Goal: Information Seeking & Learning: Learn about a topic

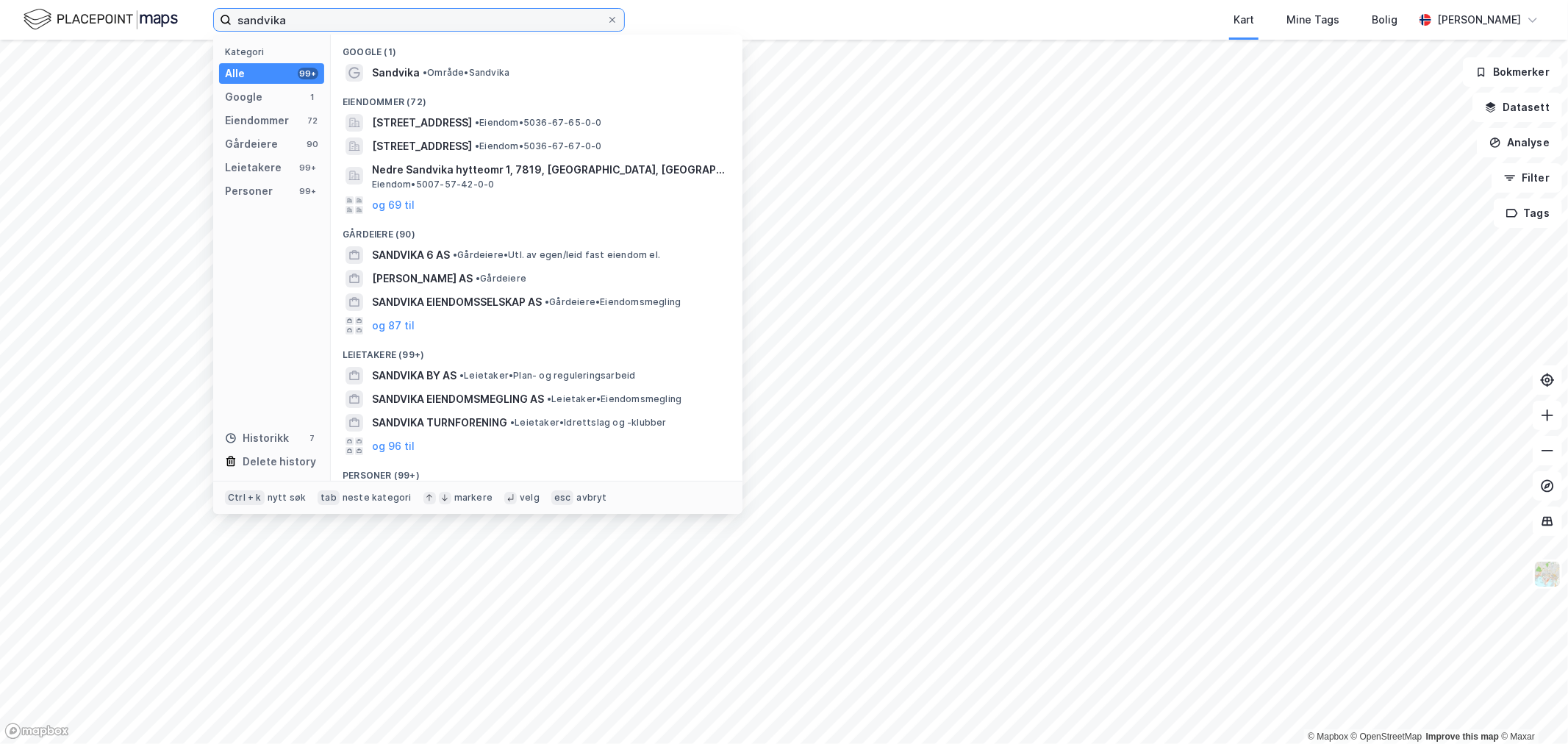
drag, startPoint x: 285, startPoint y: 18, endPoint x: 107, endPoint y: 15, distance: 178.0
click at [112, 15] on div "sandvika Kategori Alle 99+ Google 1 Eiendommer 72 Gårdeiere 90 Leietakere 99+ P…" at bounding box center [784, 20] width 1568 height 40
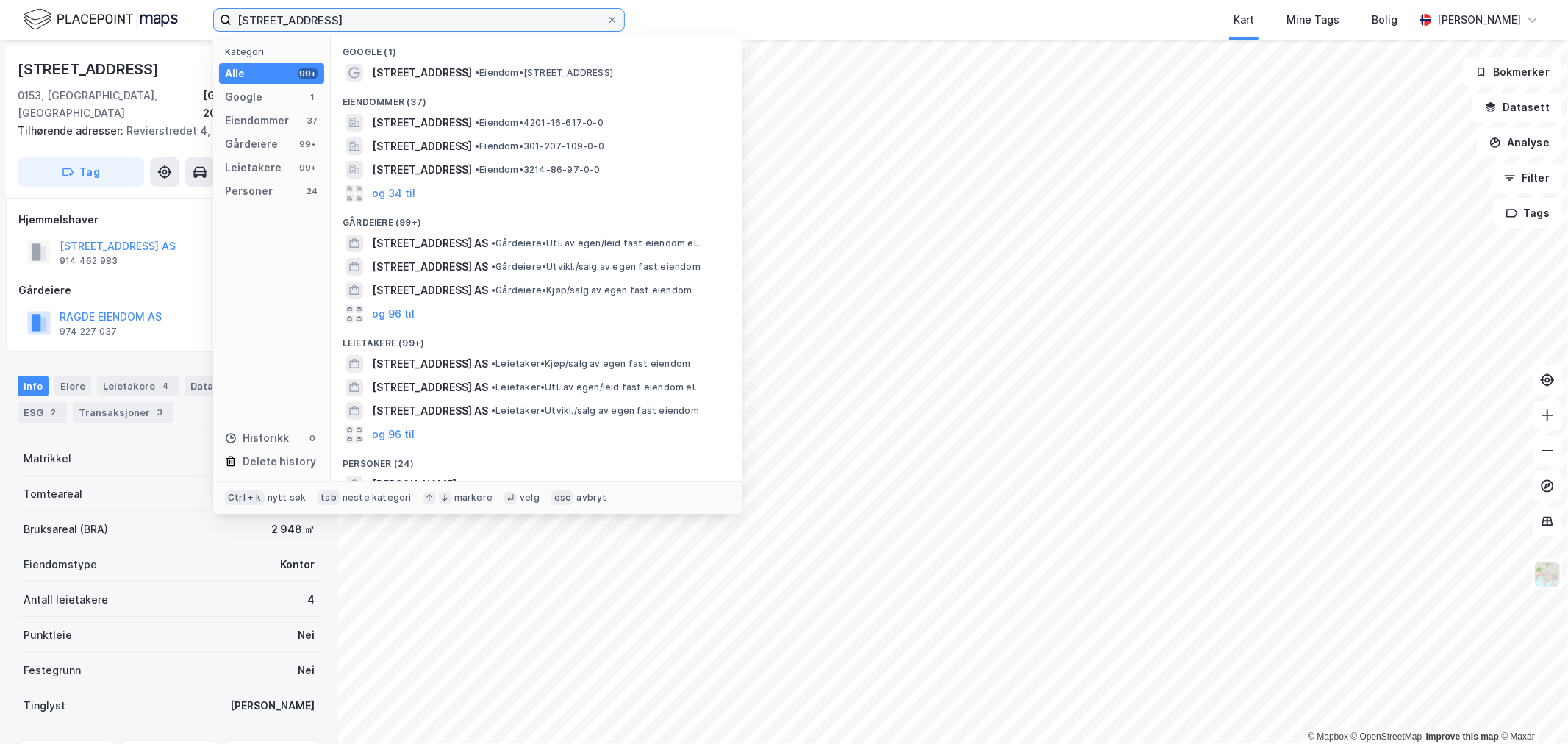
drag, startPoint x: 362, startPoint y: 24, endPoint x: 113, endPoint y: 24, distance: 249.0
click at [114, 24] on div "[STREET_ADDRESS] Kategori Alle 99+ Google 1 Eiendommer 37 Gårdeiere 99+ Leietak…" at bounding box center [784, 20] width 1568 height 40
paste input "Vestre Svanholmen 13"
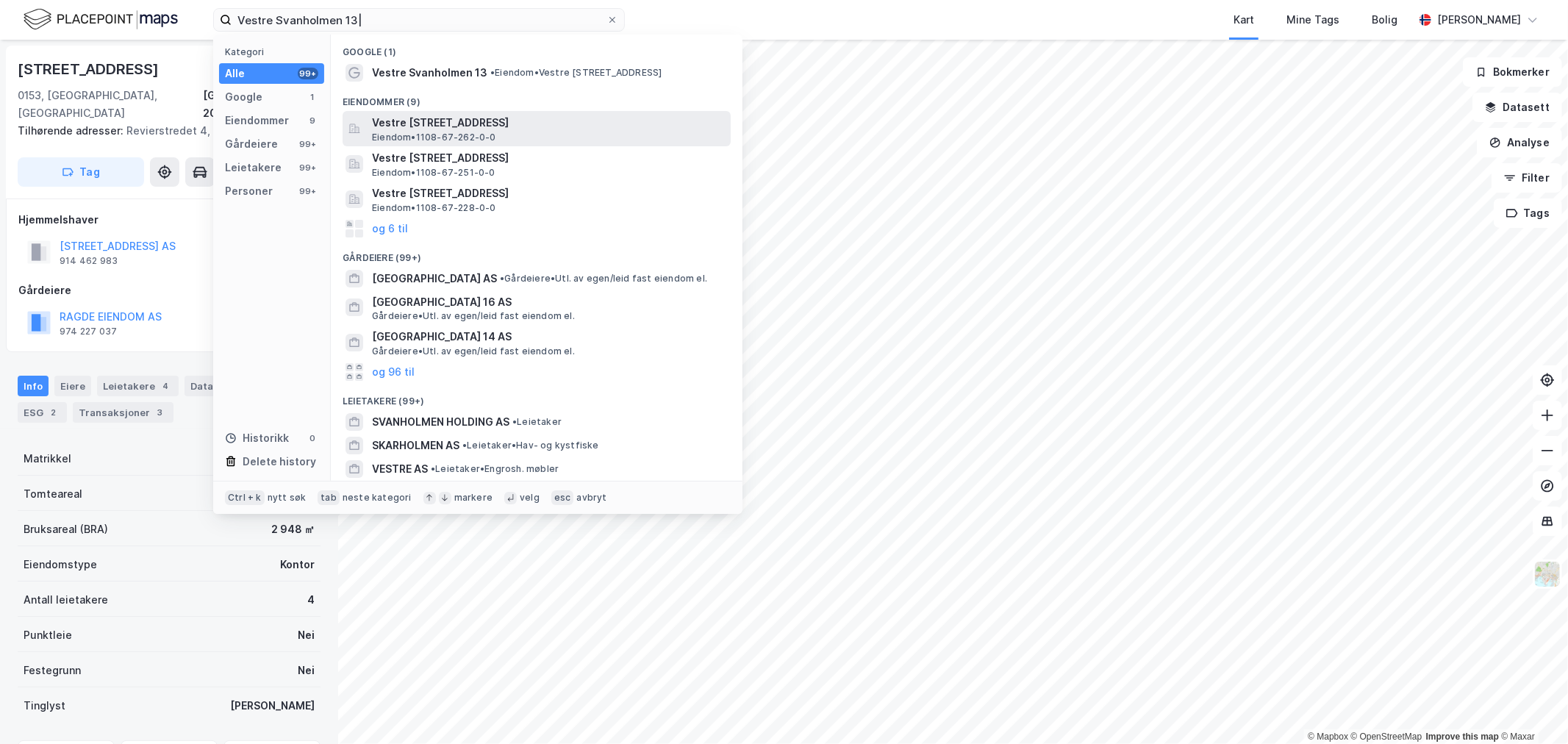
click at [489, 128] on span "Vestre [STREET_ADDRESS]" at bounding box center [548, 123] width 353 height 18
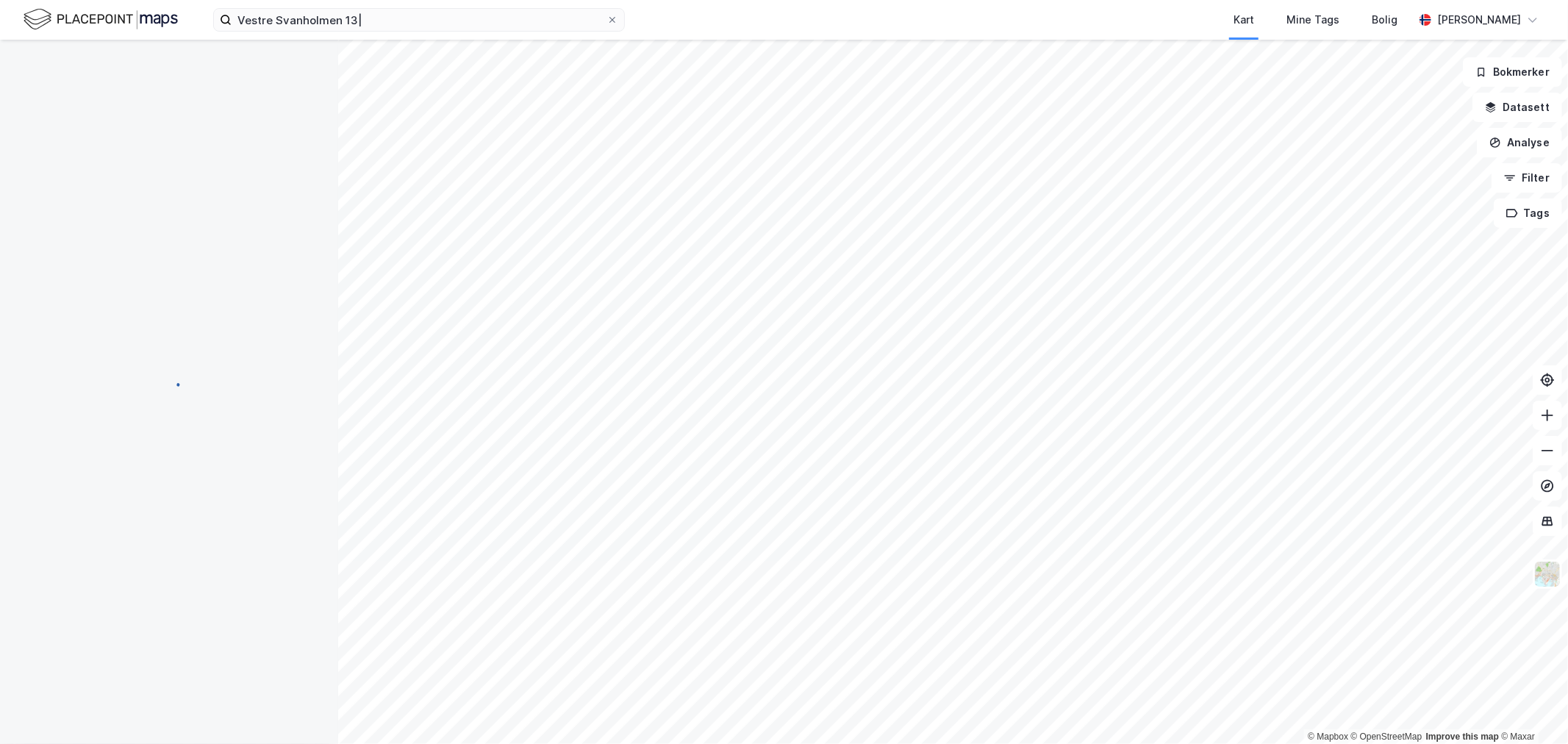
scroll to position [1, 0]
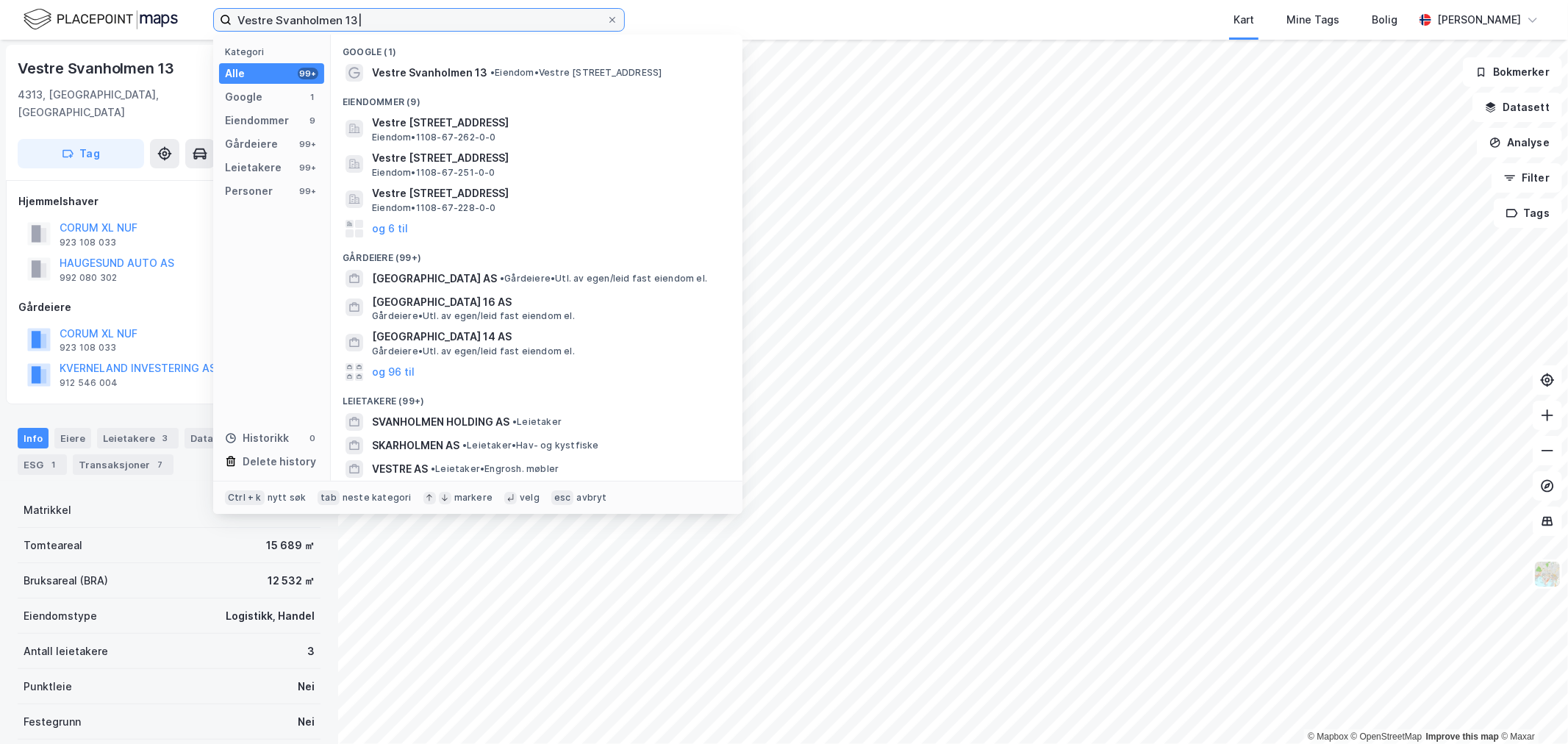
drag, startPoint x: 370, startPoint y: 18, endPoint x: 29, endPoint y: 37, distance: 341.5
click at [41, 32] on div "Vestre Svanholmen 13| Kategori Alle 99+ Google 1 Eiendommer 9 Gårdeiere 99+ Lei…" at bounding box center [784, 20] width 1568 height 40
paste input "Hauketo veien 8"
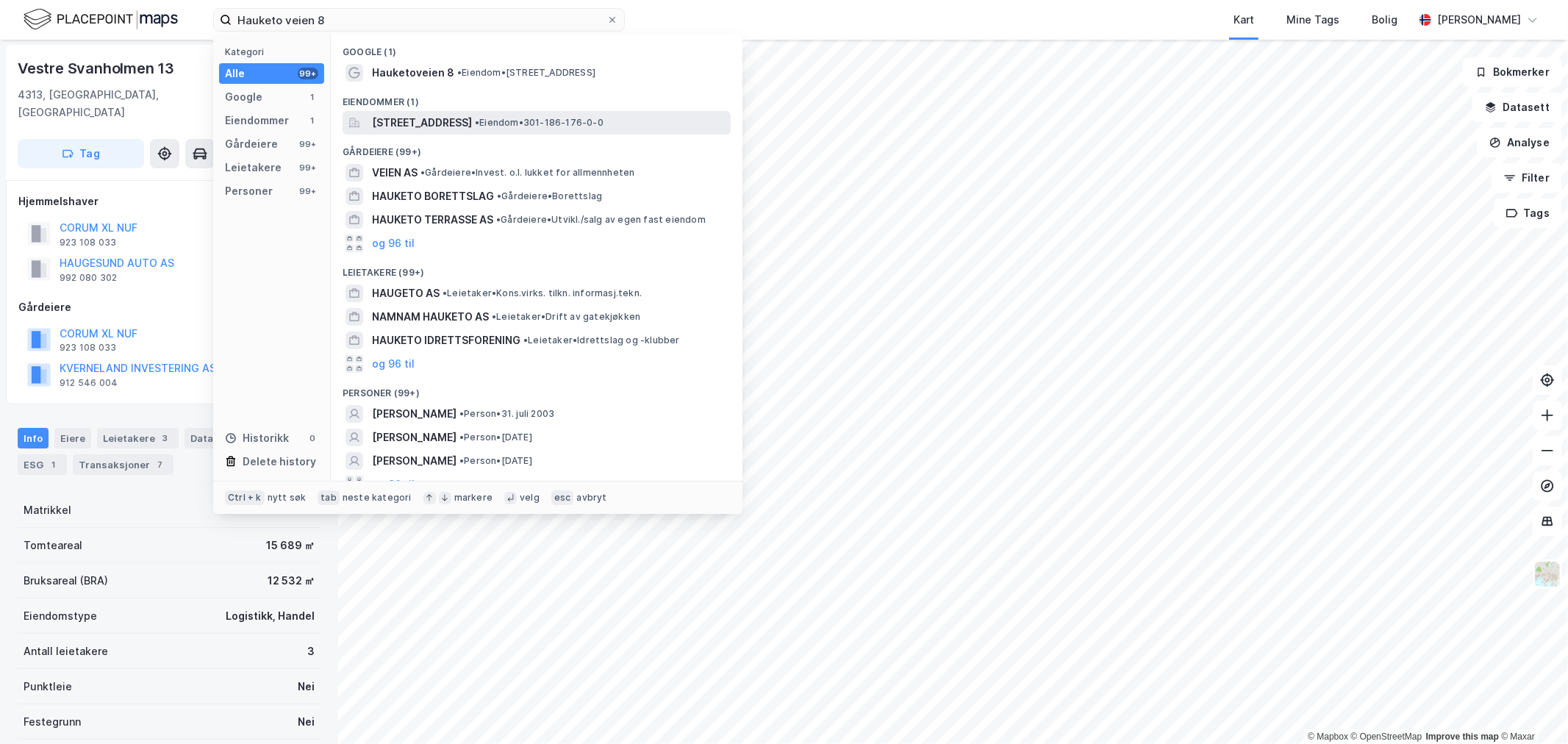
click at [441, 113] on div "[STREET_ADDRESS] • Eiendom • 301-186-176-0-0" at bounding box center [536, 123] width 388 height 24
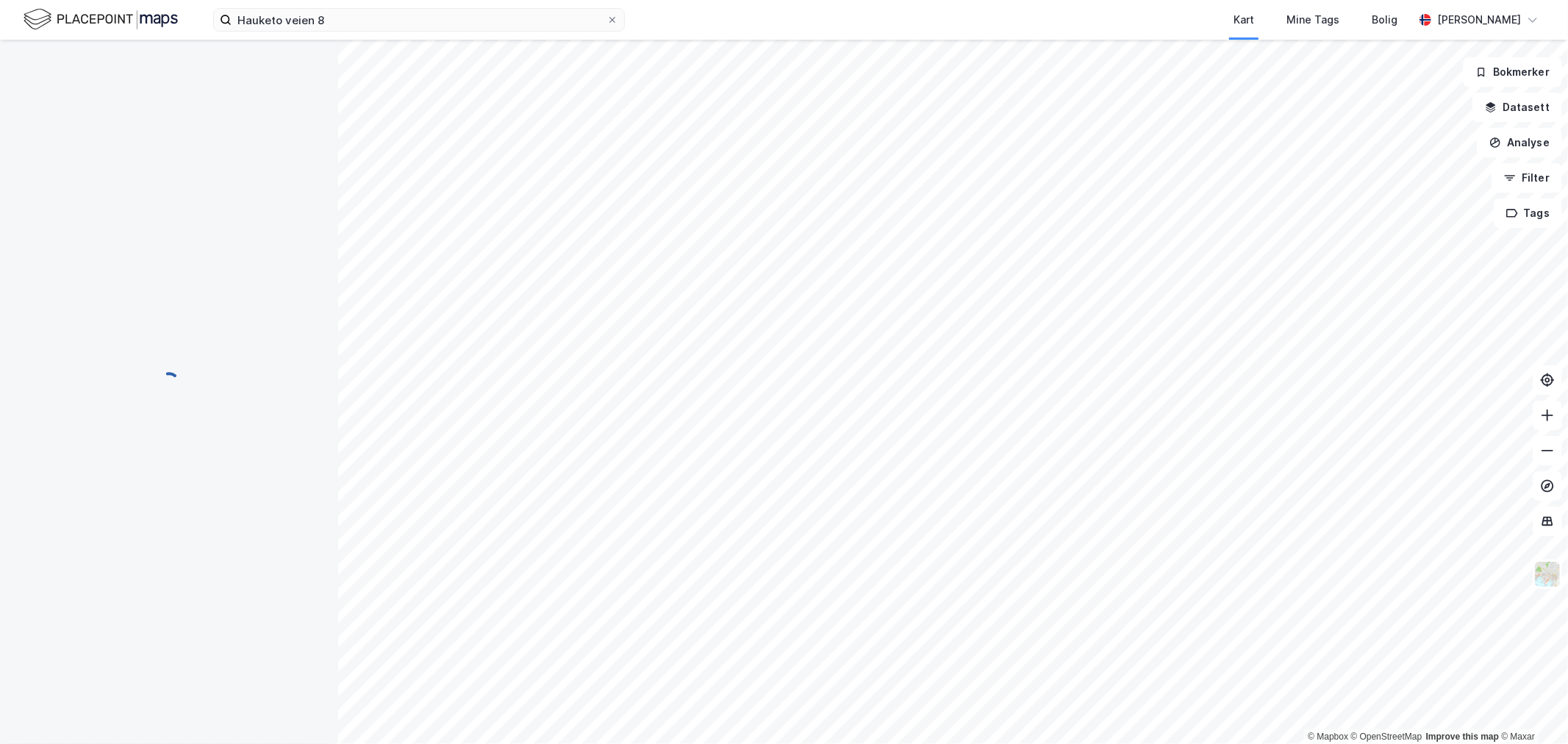
scroll to position [1, 0]
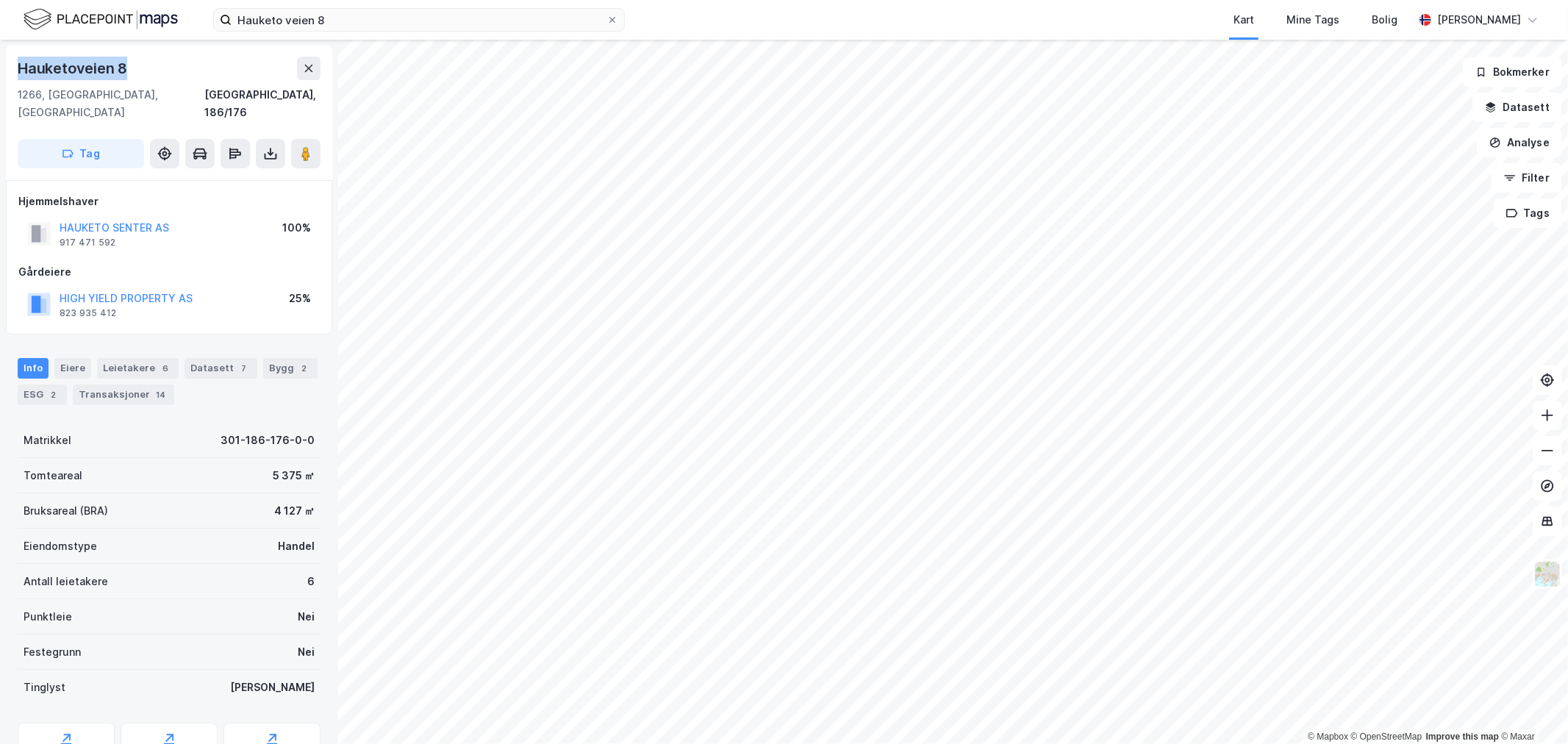
drag, startPoint x: 130, startPoint y: 63, endPoint x: 7, endPoint y: 63, distance: 123.0
click at [7, 63] on div "Hauketoveien 8 1266, [GEOGRAPHIC_DATA], [GEOGRAPHIC_DATA], 186/176 Tag" at bounding box center [169, 113] width 326 height 136
copy div "Hauketoveien 8"
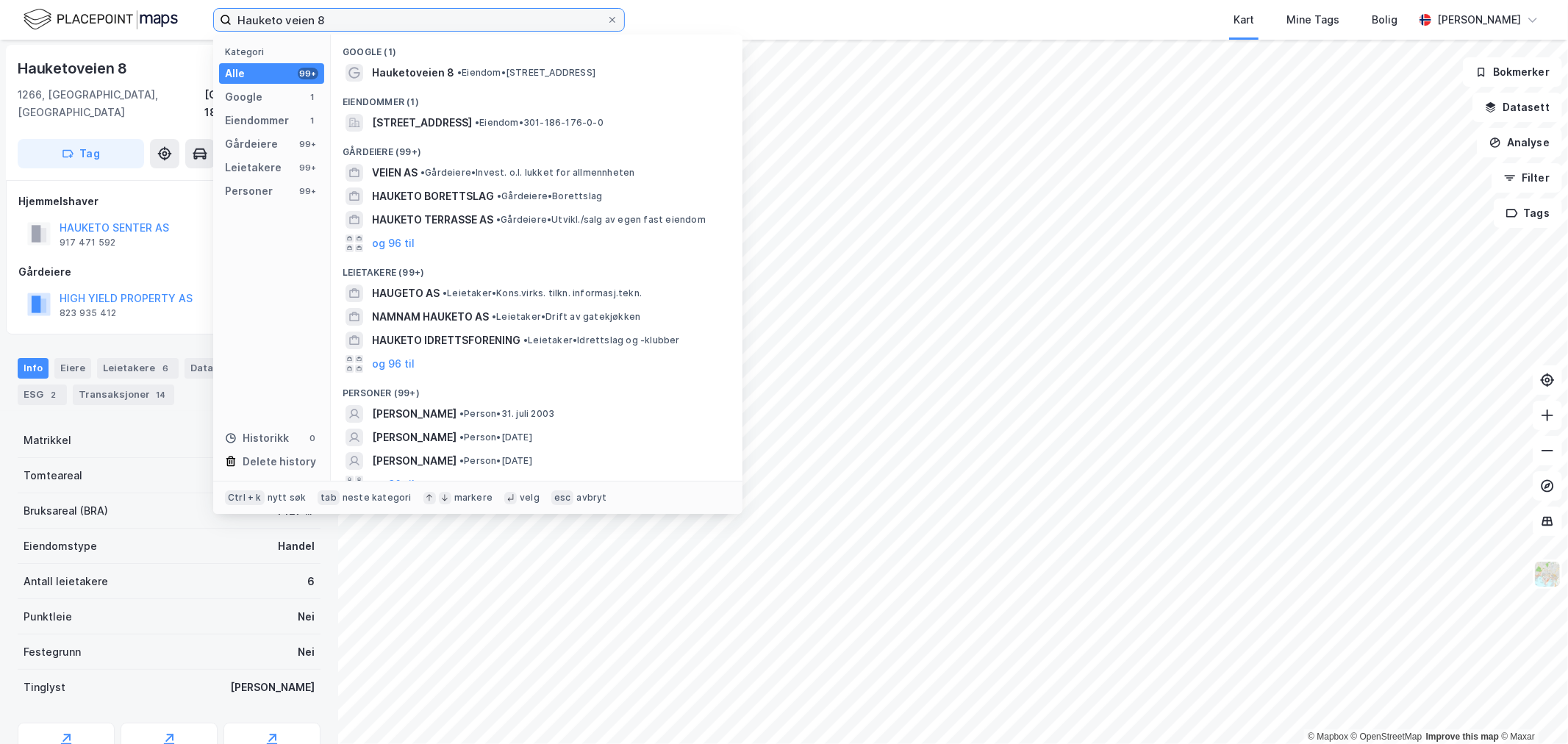
drag, startPoint x: 363, startPoint y: 21, endPoint x: -99, endPoint y: 15, distance: 462.0
click at [0, 15] on html "Hauketo veien 8 Kategori Alle 99+ Google 1 Eiendommer 1 Gårdeiere 99+ Leietaker…" at bounding box center [784, 372] width 1568 height 744
paste input "Vestre Svanholmen 13"
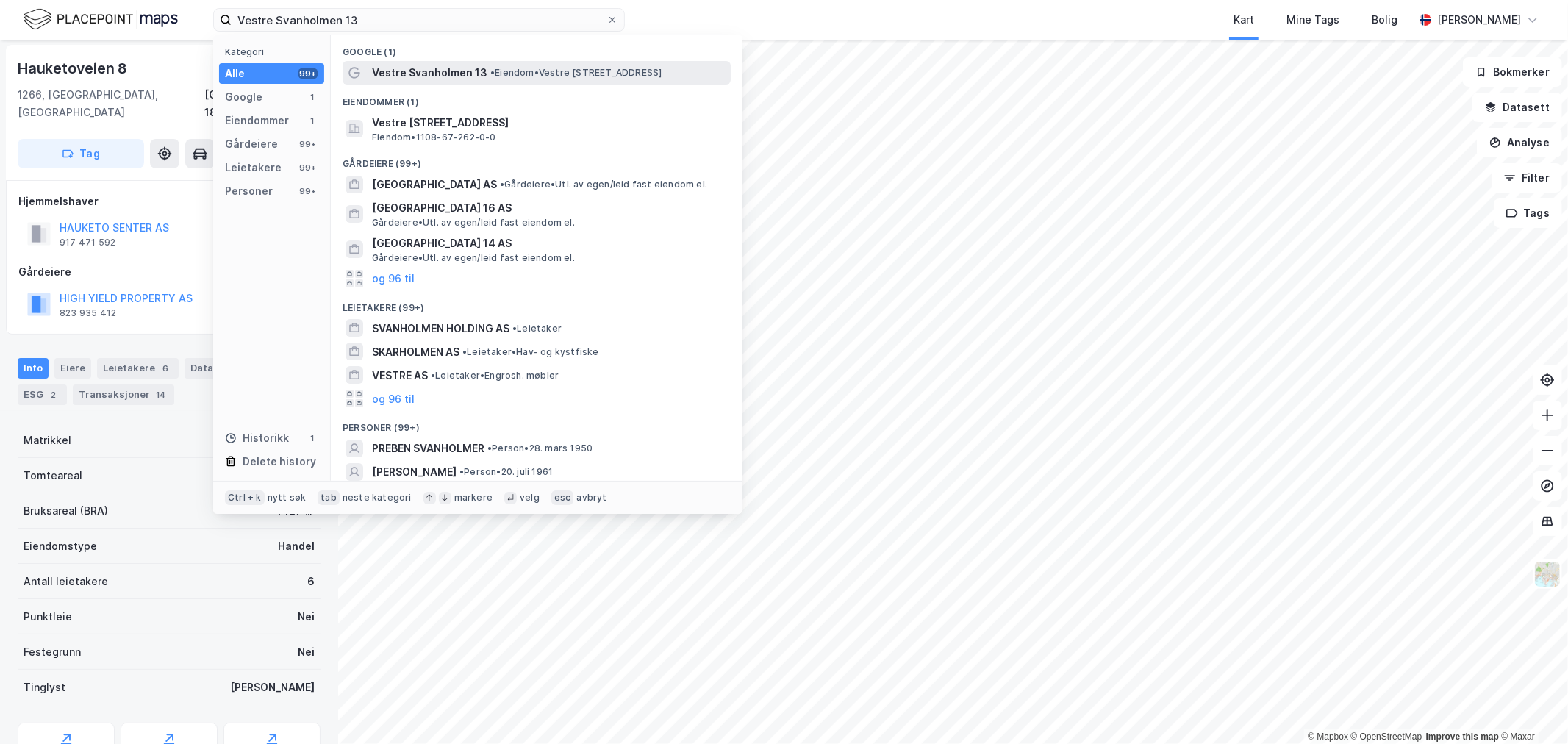
click at [430, 70] on span "Vestre Svanholmen 13" at bounding box center [429, 73] width 116 height 18
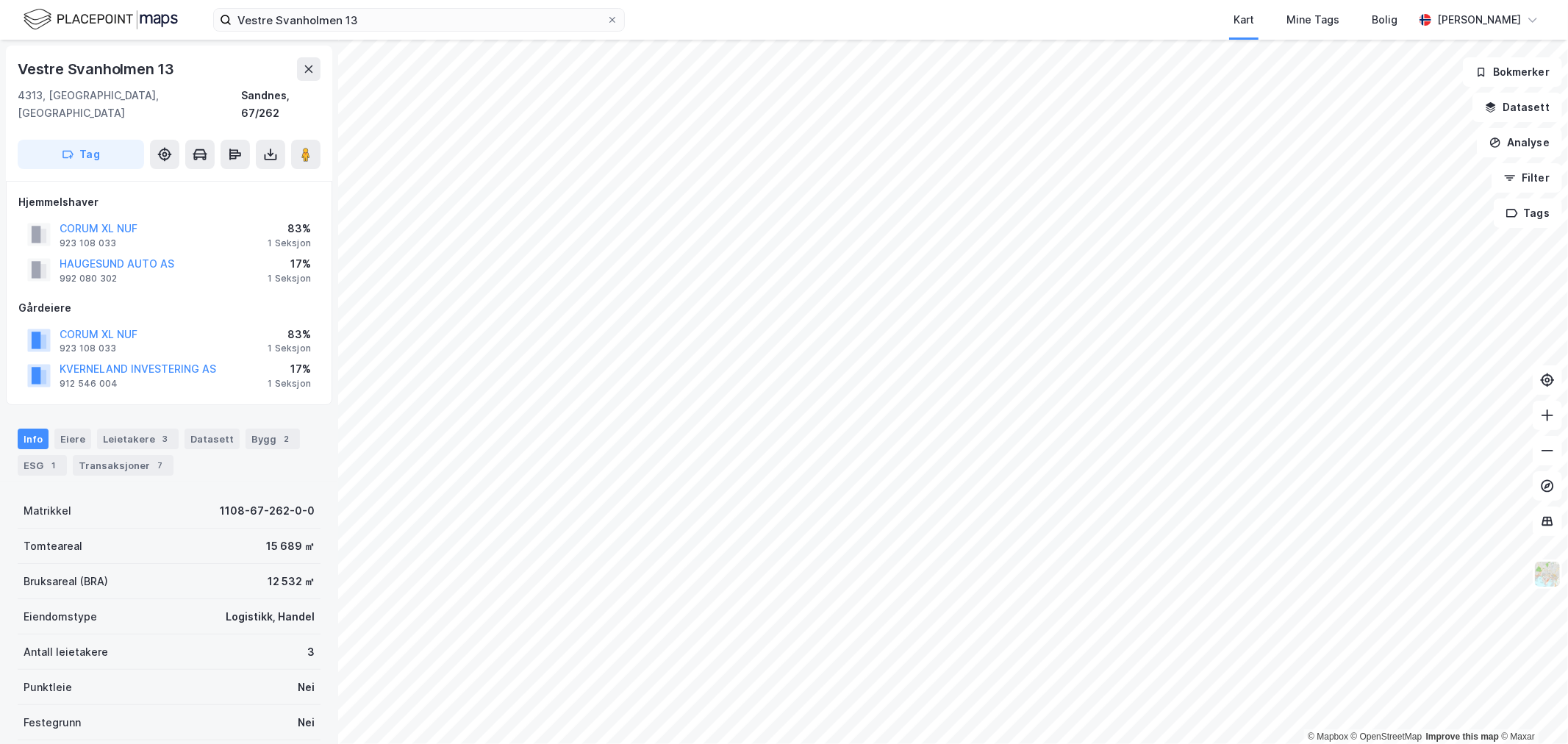
scroll to position [1, 0]
click at [706, 24] on div "Kart Mine Tags Bolig" at bounding box center [1054, 20] width 718 height 40
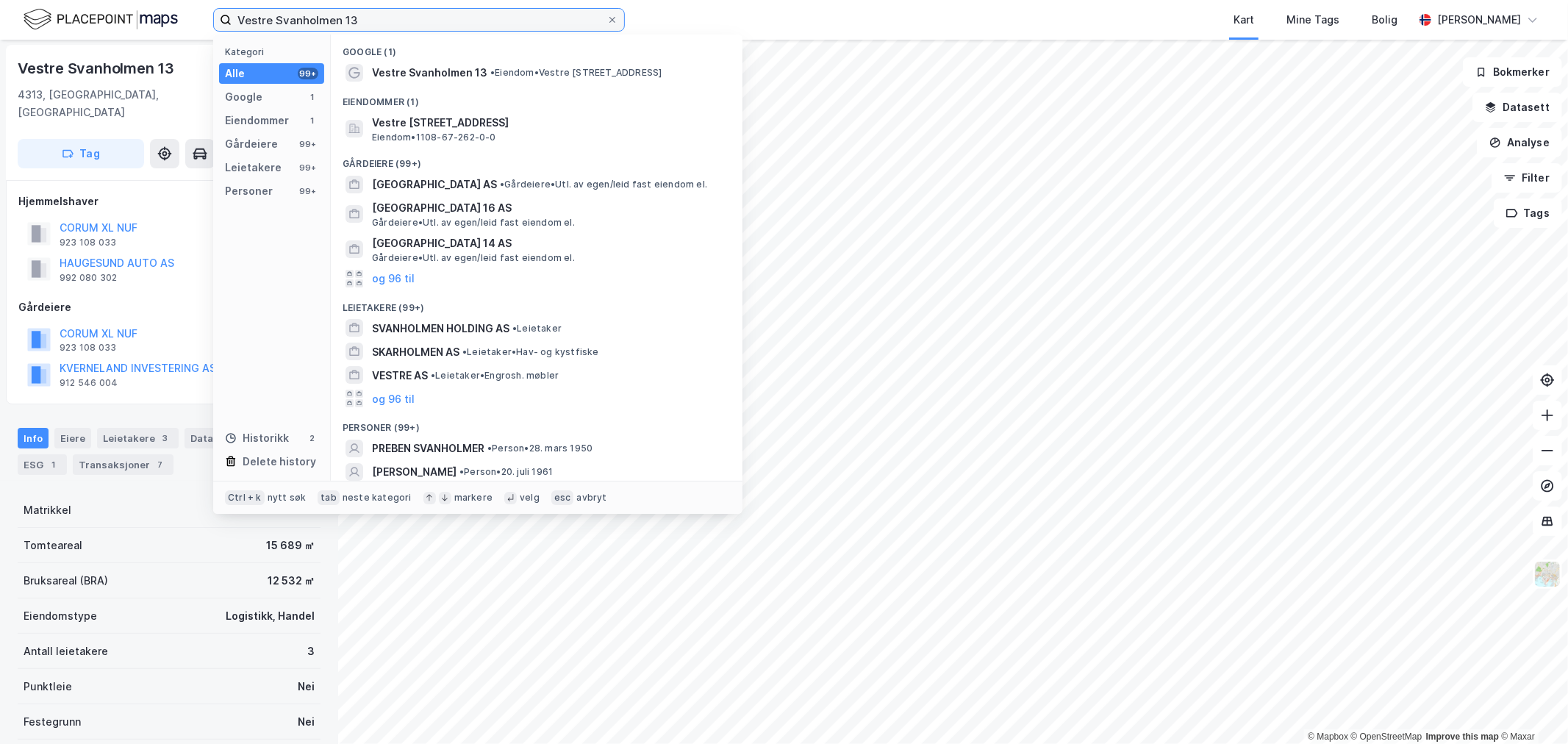
drag, startPoint x: 370, startPoint y: 24, endPoint x: 149, endPoint y: 27, distance: 221.0
click at [149, 27] on div "Vestre Svanholmen 13 Kategori Alle 99+ Google 1 Eiendommer 1 Gårdeiere 99+ Leie…" at bounding box center [784, 20] width 1568 height 40
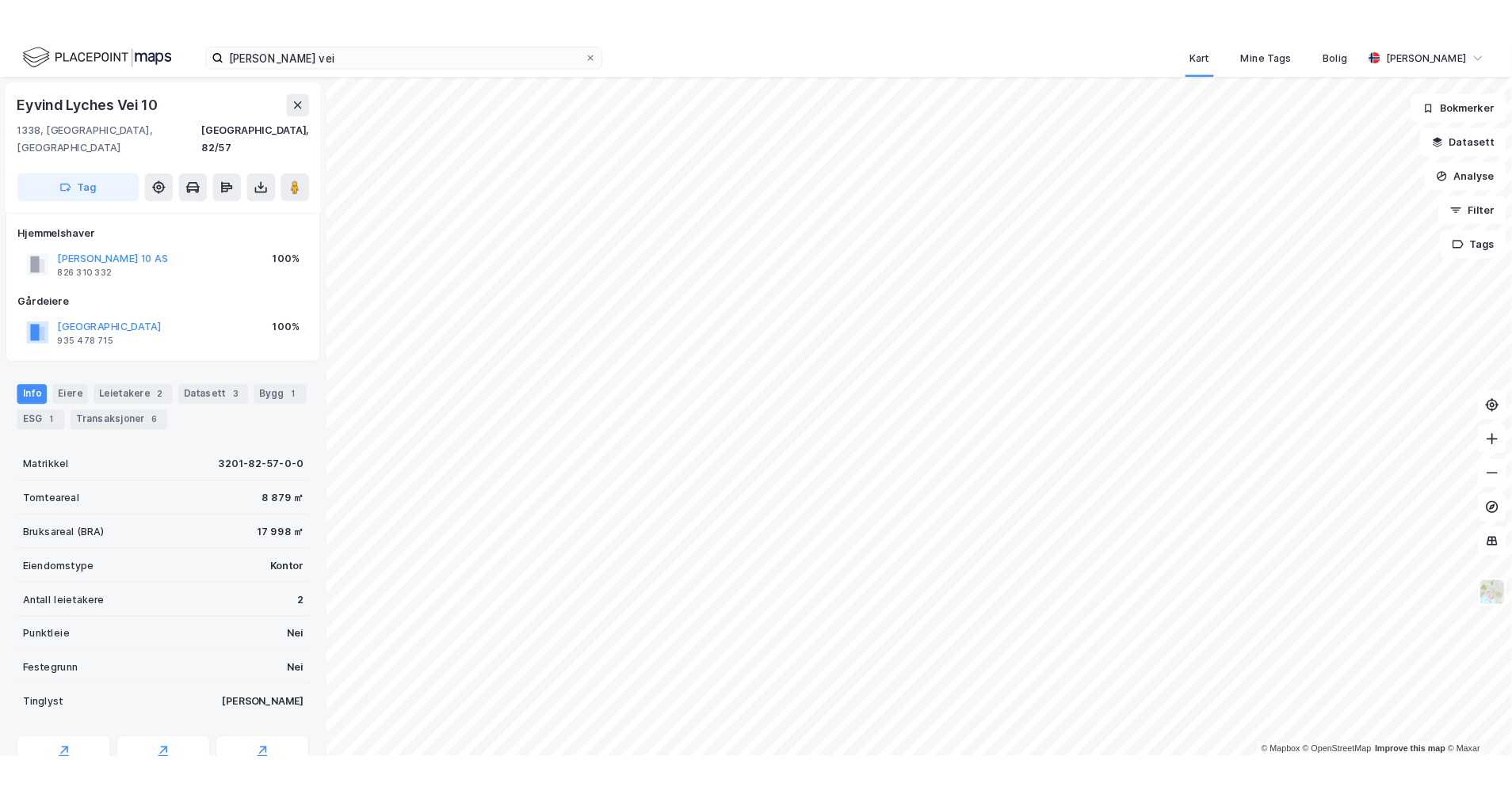
scroll to position [1, 0]
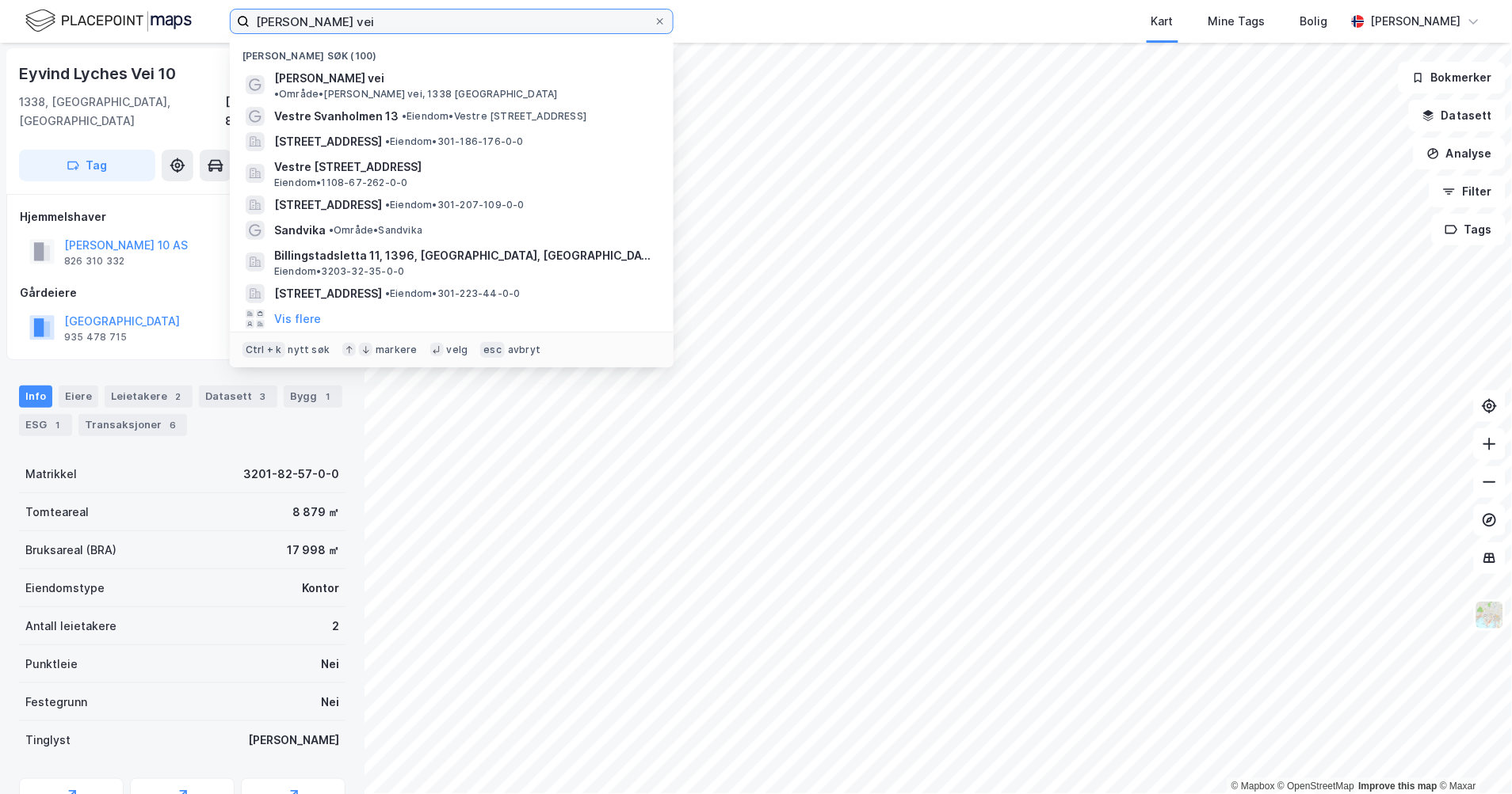
drag, startPoint x: 456, startPoint y: 19, endPoint x: 217, endPoint y: 19, distance: 239.0
click at [217, 19] on div "[PERSON_NAME] vei Nylige søk (100) [PERSON_NAME] vei • Område • [PERSON_NAME] v…" at bounding box center [756, 21] width 1512 height 43
click at [423, 17] on input "[PERSON_NAME] vei" at bounding box center [451, 21] width 404 height 24
drag, startPoint x: 454, startPoint y: 22, endPoint x: 74, endPoint y: 21, distance: 380.0
click at [74, 21] on div "[PERSON_NAME] vei Nylige søk (100) [PERSON_NAME] vei • Område • [PERSON_NAME] v…" at bounding box center [756, 21] width 1512 height 43
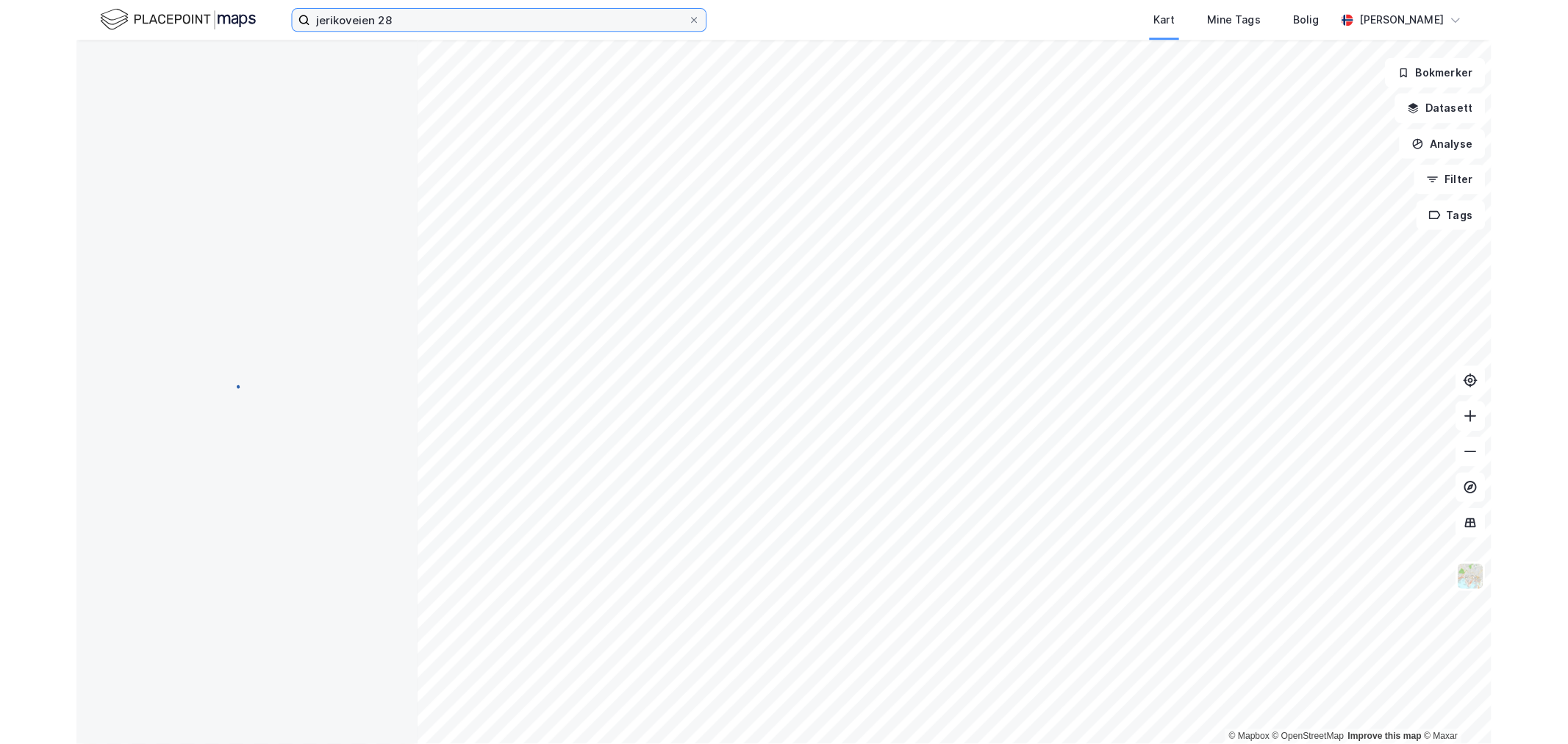
scroll to position [1, 0]
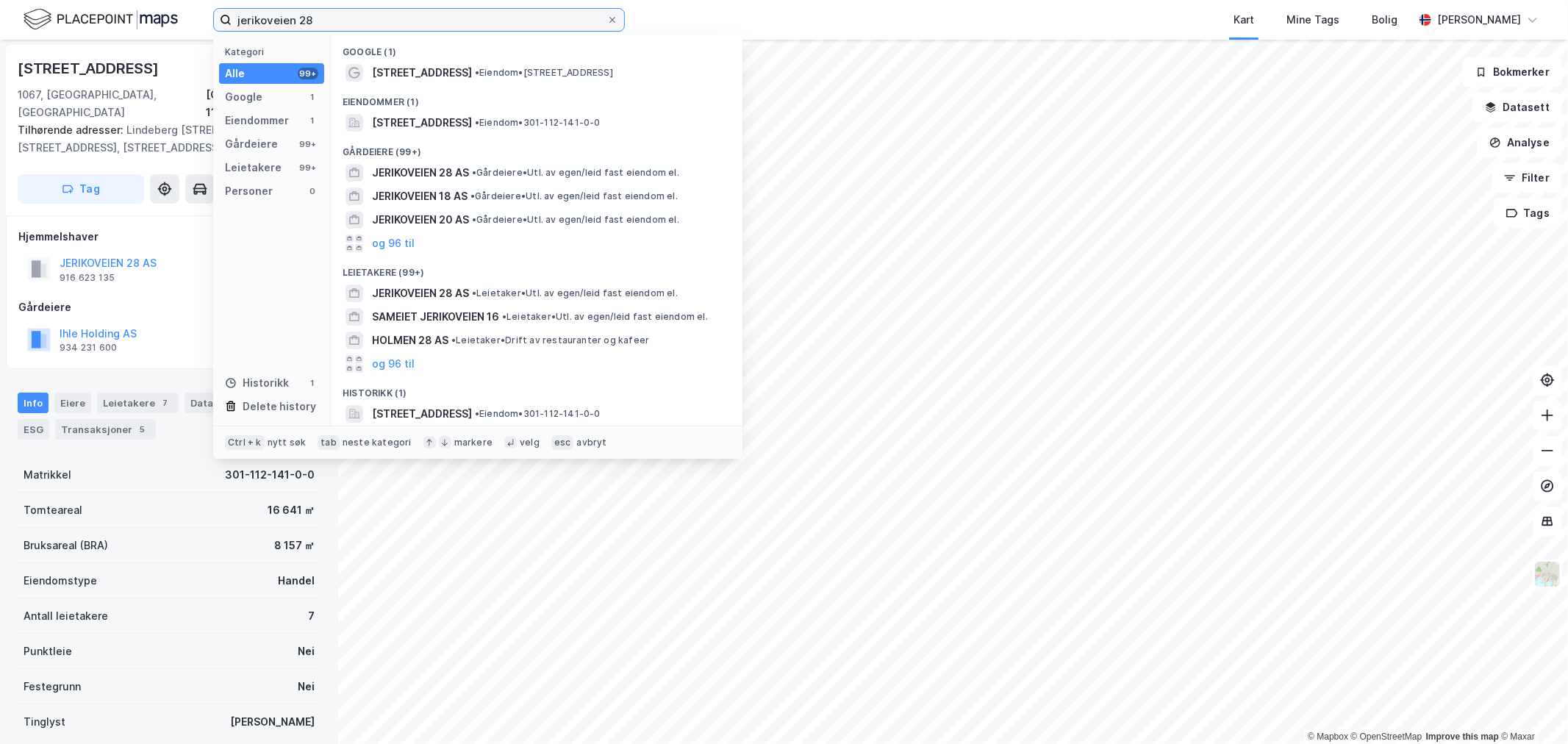
drag, startPoint x: 476, startPoint y: 25, endPoint x: 81, endPoint y: 7, distance: 395.4
click at [81, 7] on div "jerikoveien 28 Kategori Alle 99+ Google 1 Eiendommer 1 Gårdeiere 99+ Leietakere…" at bounding box center [784, 20] width 1568 height 40
paste input "Vestre Svanholmen 13"
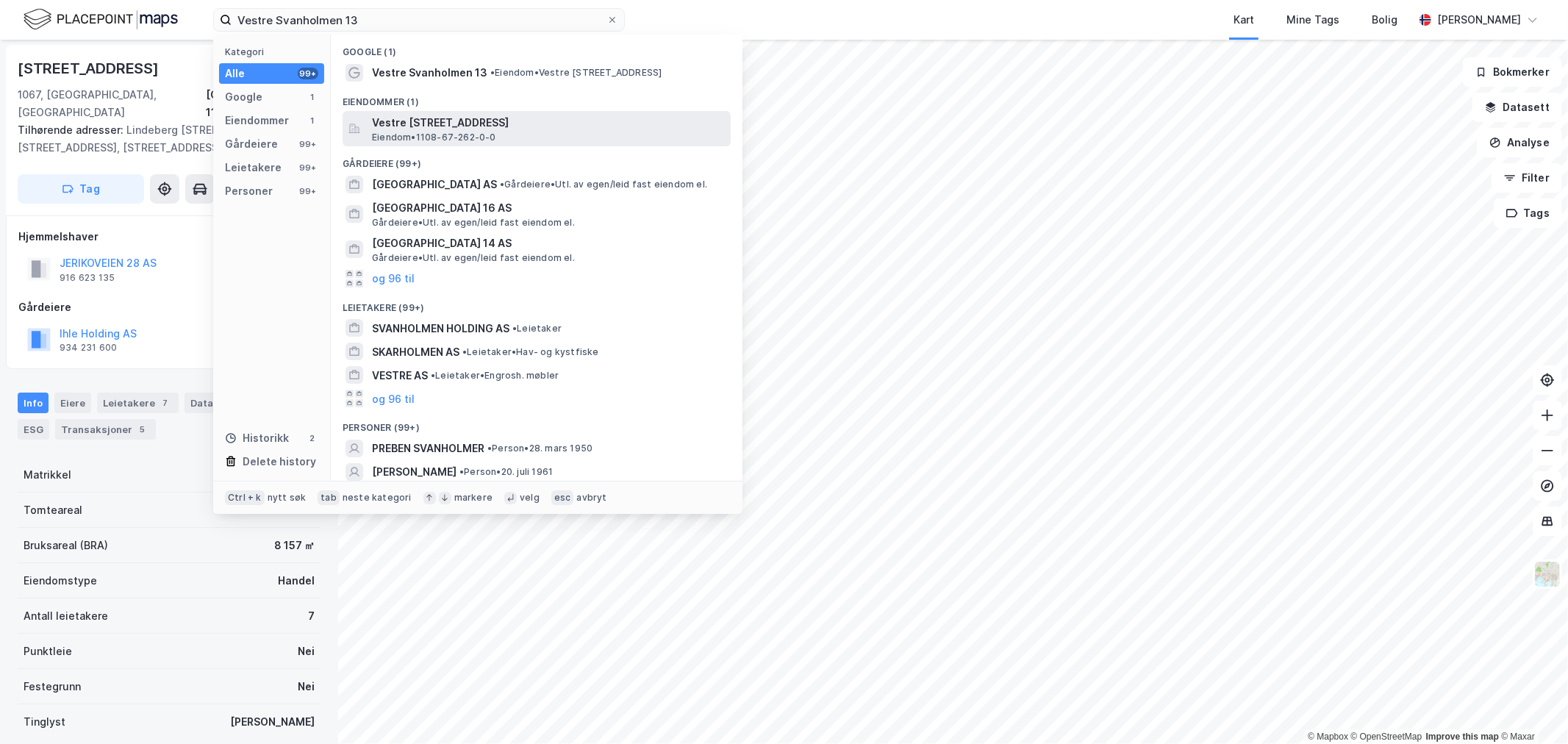
click at [461, 122] on span "Vestre [STREET_ADDRESS]" at bounding box center [548, 123] width 353 height 18
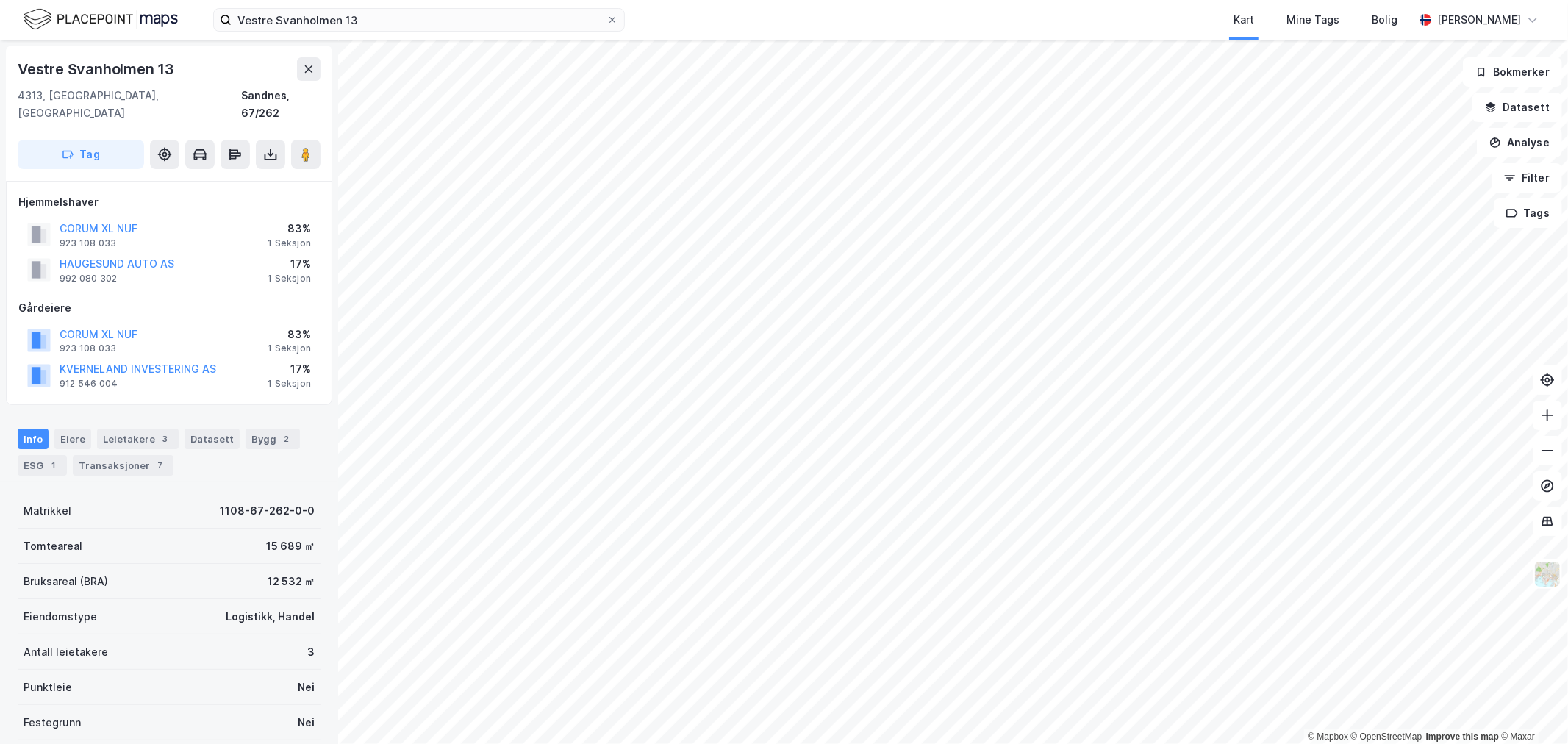
scroll to position [1, 0]
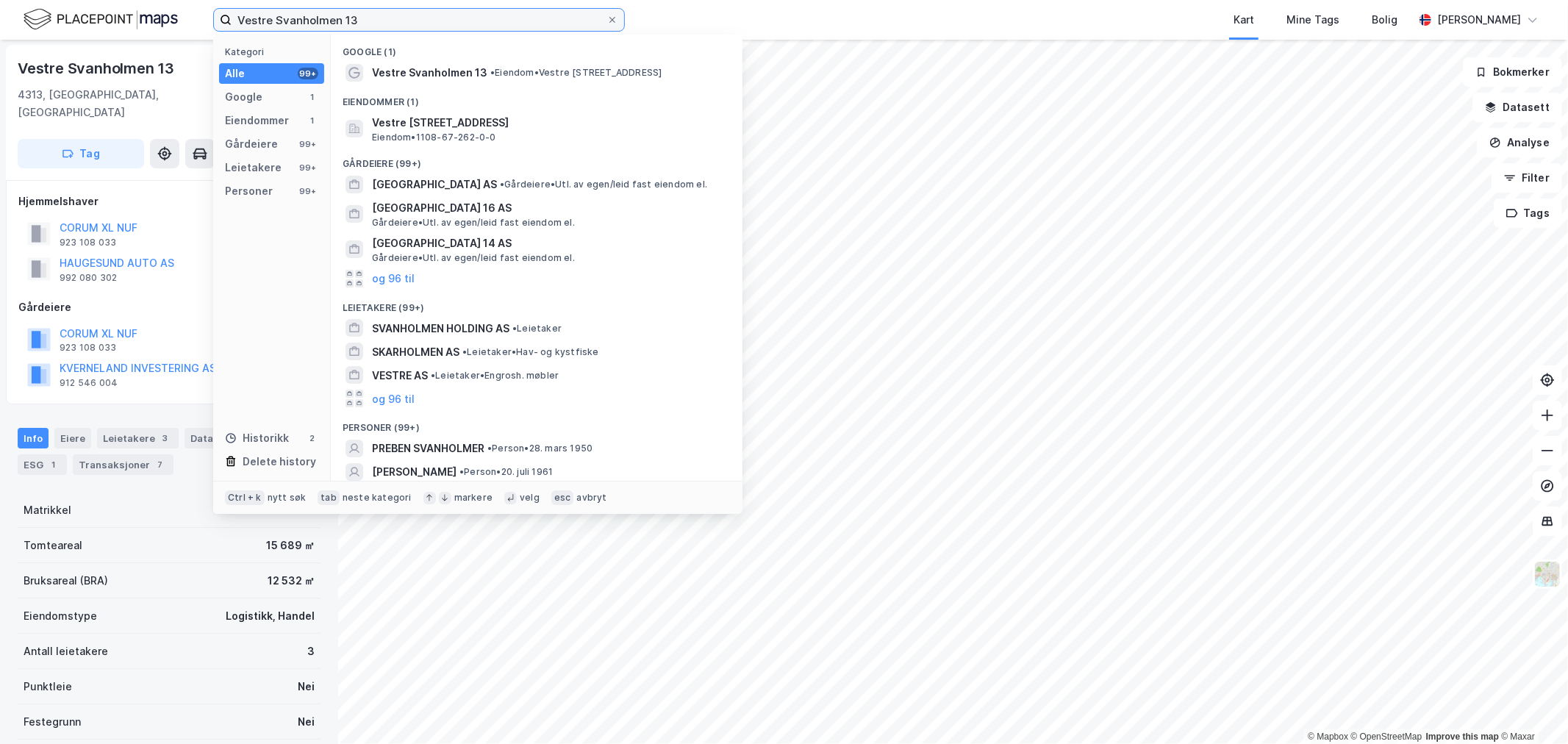
drag, startPoint x: 378, startPoint y: 16, endPoint x: 0, endPoint y: 6, distance: 378.1
click at [0, 6] on div "Vestre Svanholmen 13 Kategori Alle 99+ Google 1 Eiendommer 1 Gårdeiere 99+ Leie…" at bounding box center [784, 20] width 1568 height 40
paste input "[STREET_ADDRESS]"
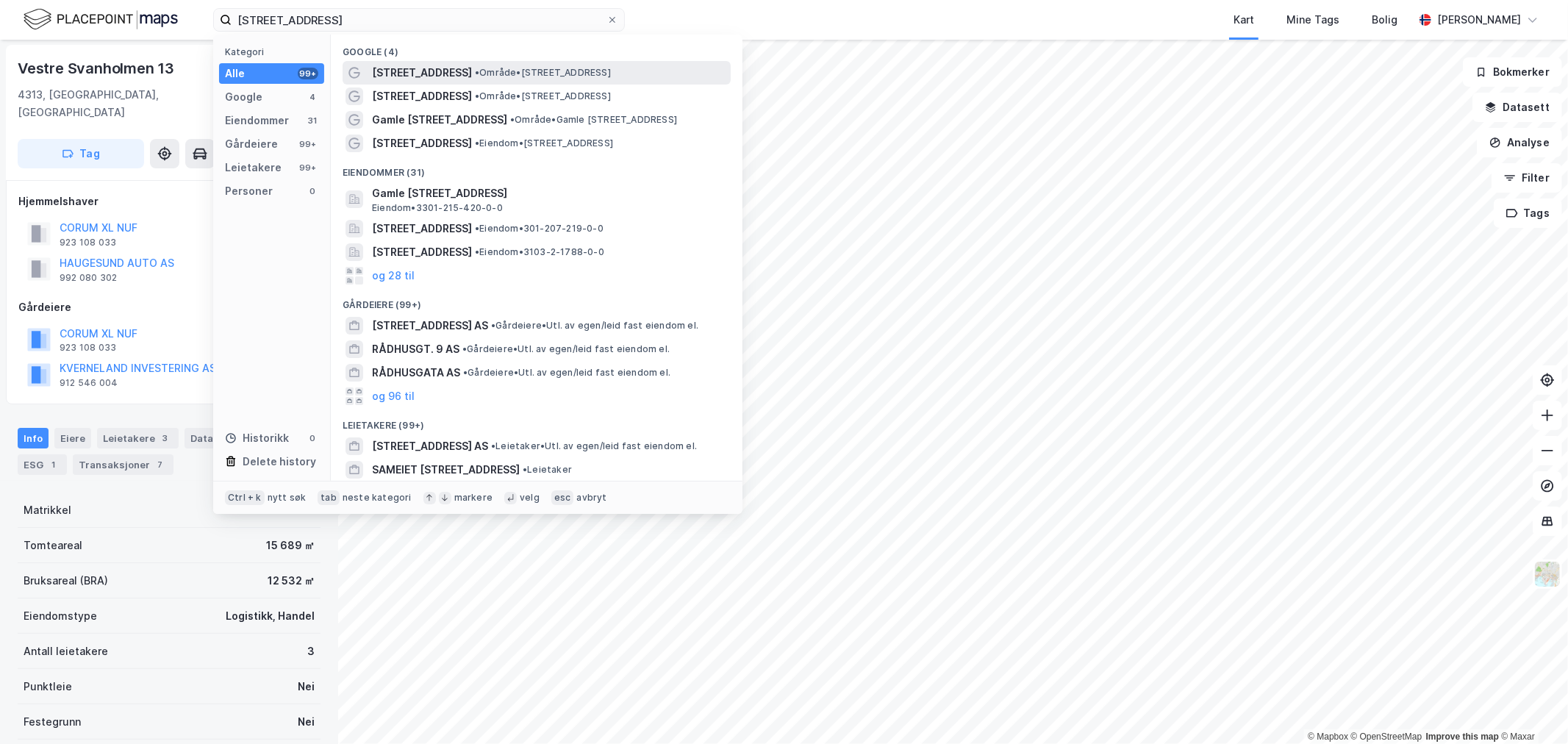
click at [475, 67] on span "• Område • [STREET_ADDRESS]" at bounding box center [543, 73] width 136 height 12
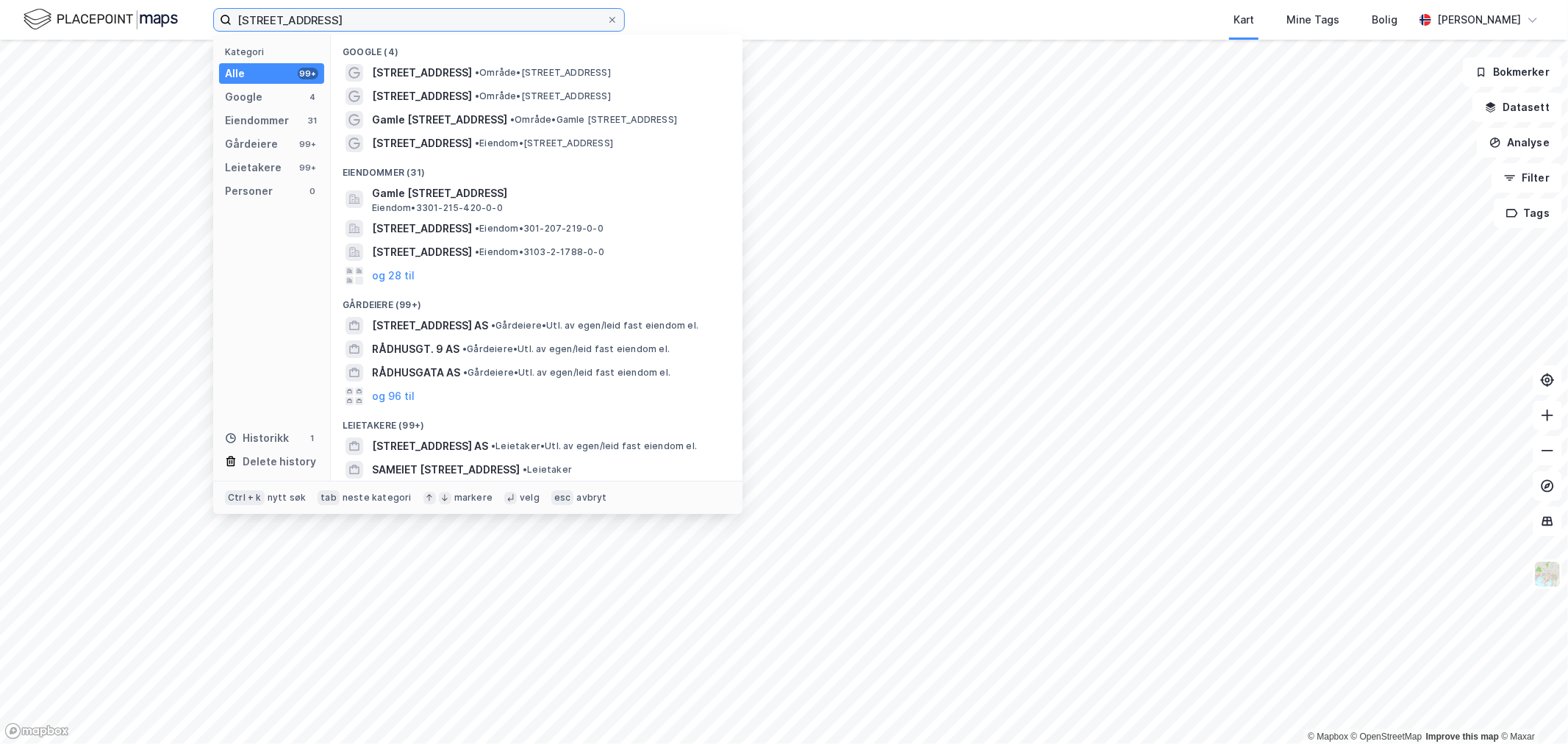
click at [345, 26] on input "[STREET_ADDRESS]" at bounding box center [418, 20] width 375 height 22
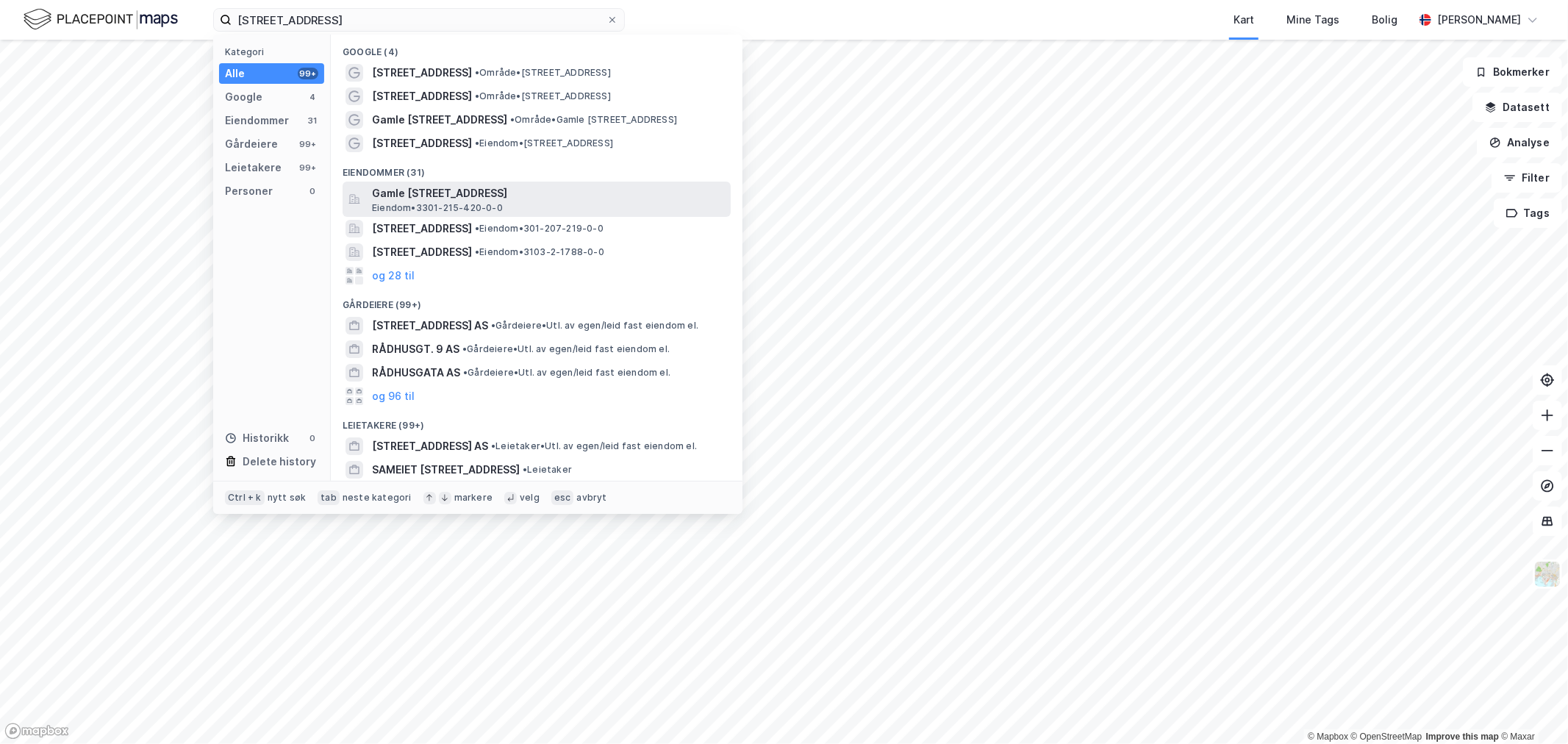
click at [445, 194] on span "Gamle [STREET_ADDRESS]" at bounding box center [548, 194] width 353 height 18
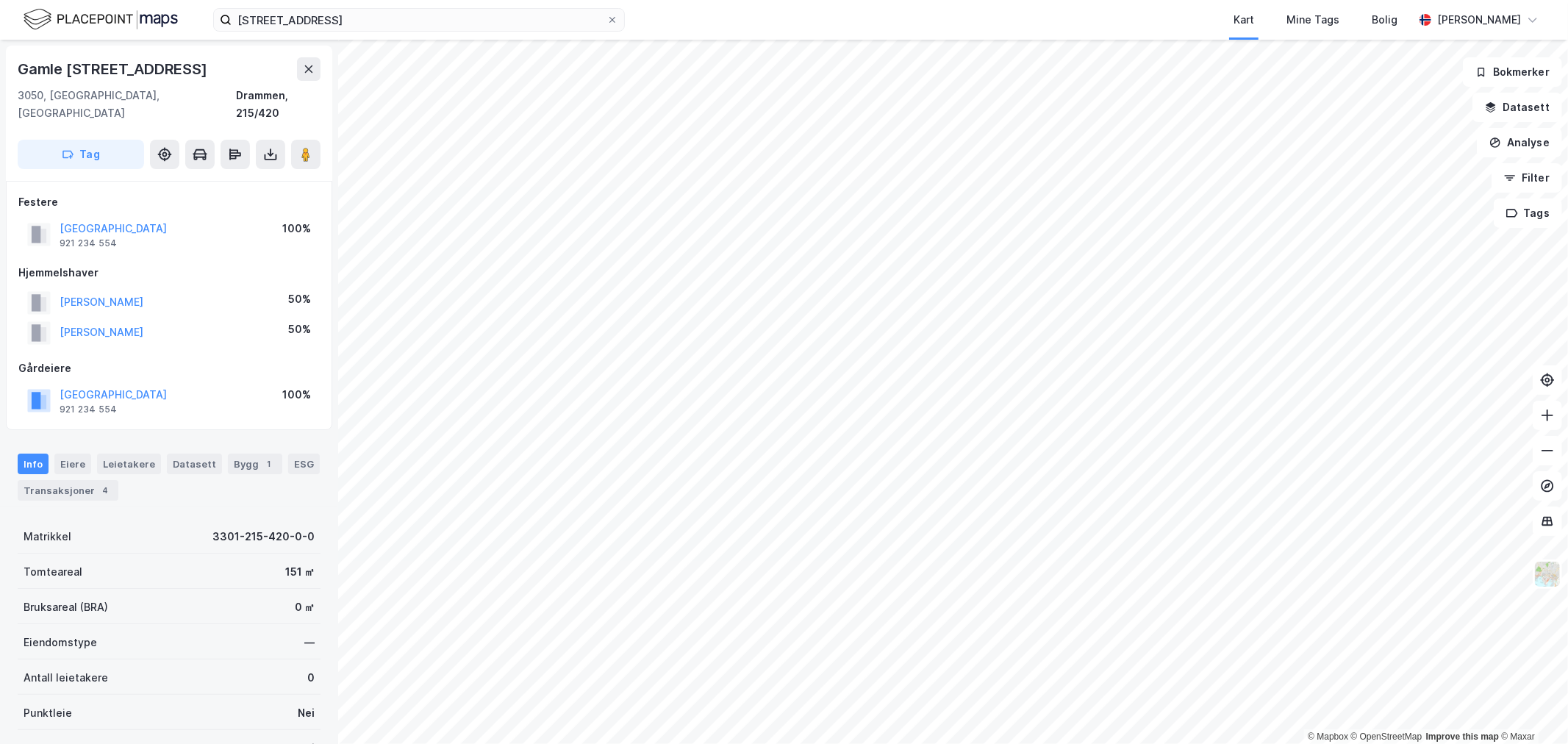
scroll to position [1, 0]
click at [526, 31] on label "[STREET_ADDRESS]" at bounding box center [419, 20] width 412 height 24
click at [526, 31] on input "[STREET_ADDRESS]" at bounding box center [418, 20] width 375 height 22
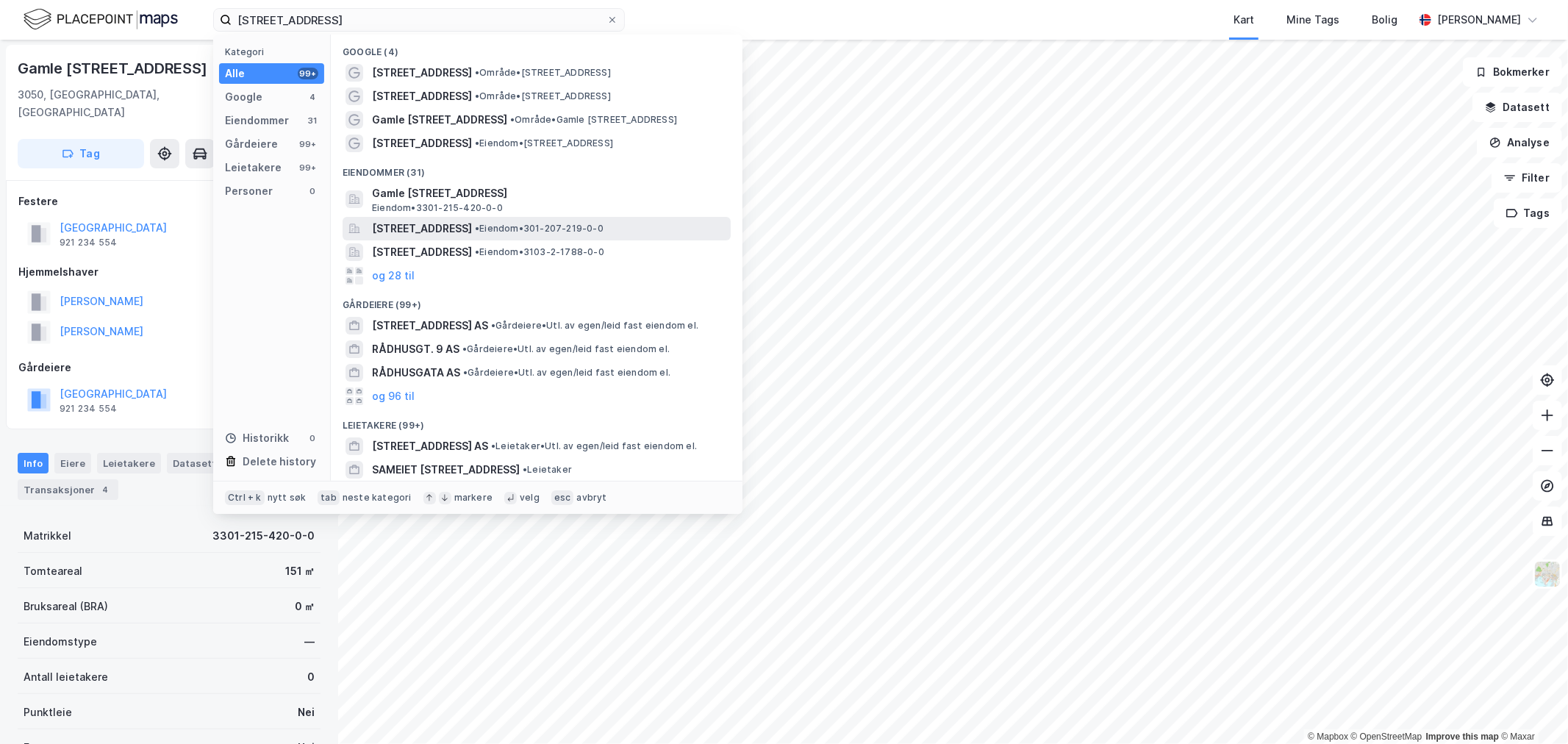
click at [472, 228] on span "[STREET_ADDRESS]" at bounding box center [422, 229] width 100 height 18
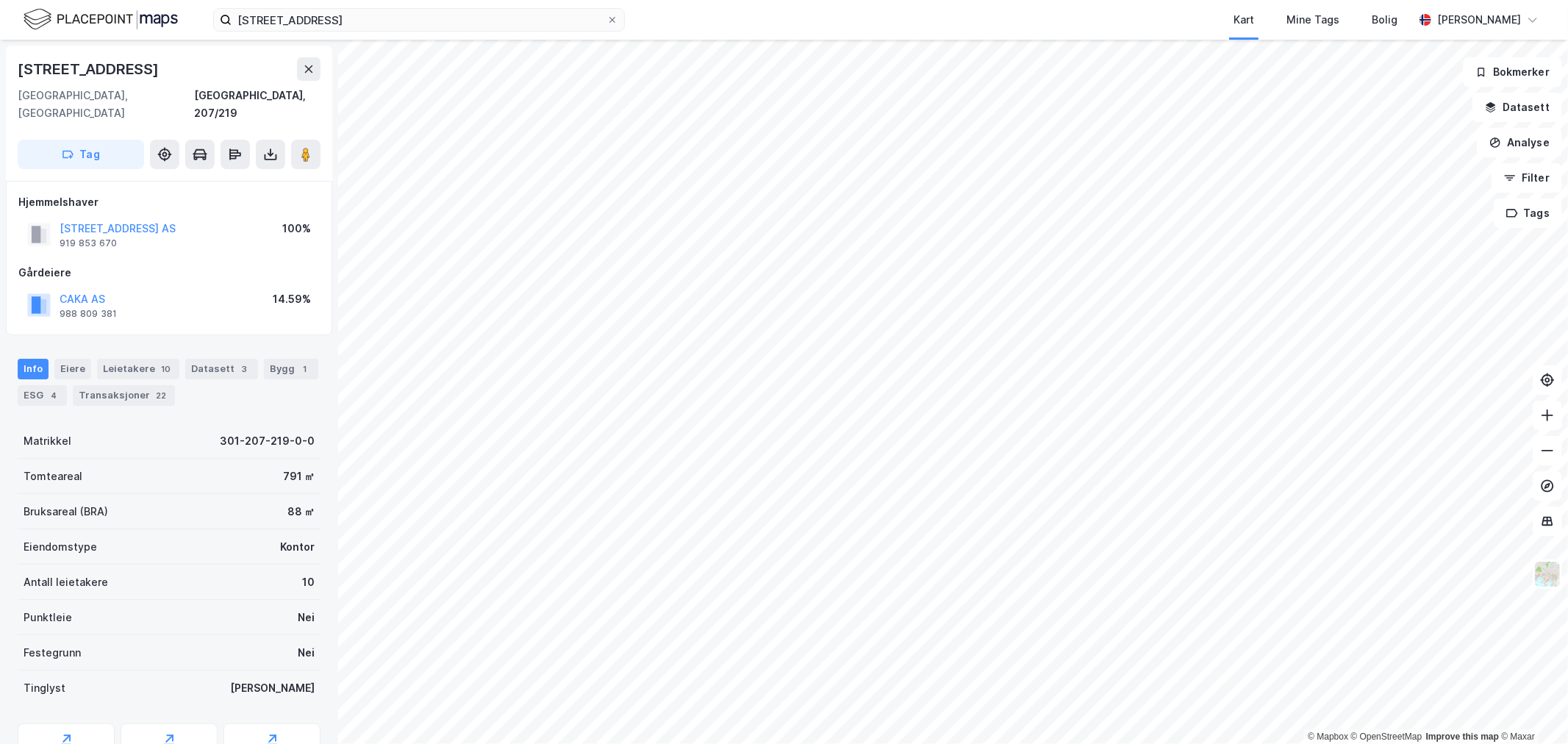
scroll to position [1, 0]
click at [133, 385] on div "Transaksjoner 22" at bounding box center [124, 395] width 102 height 21
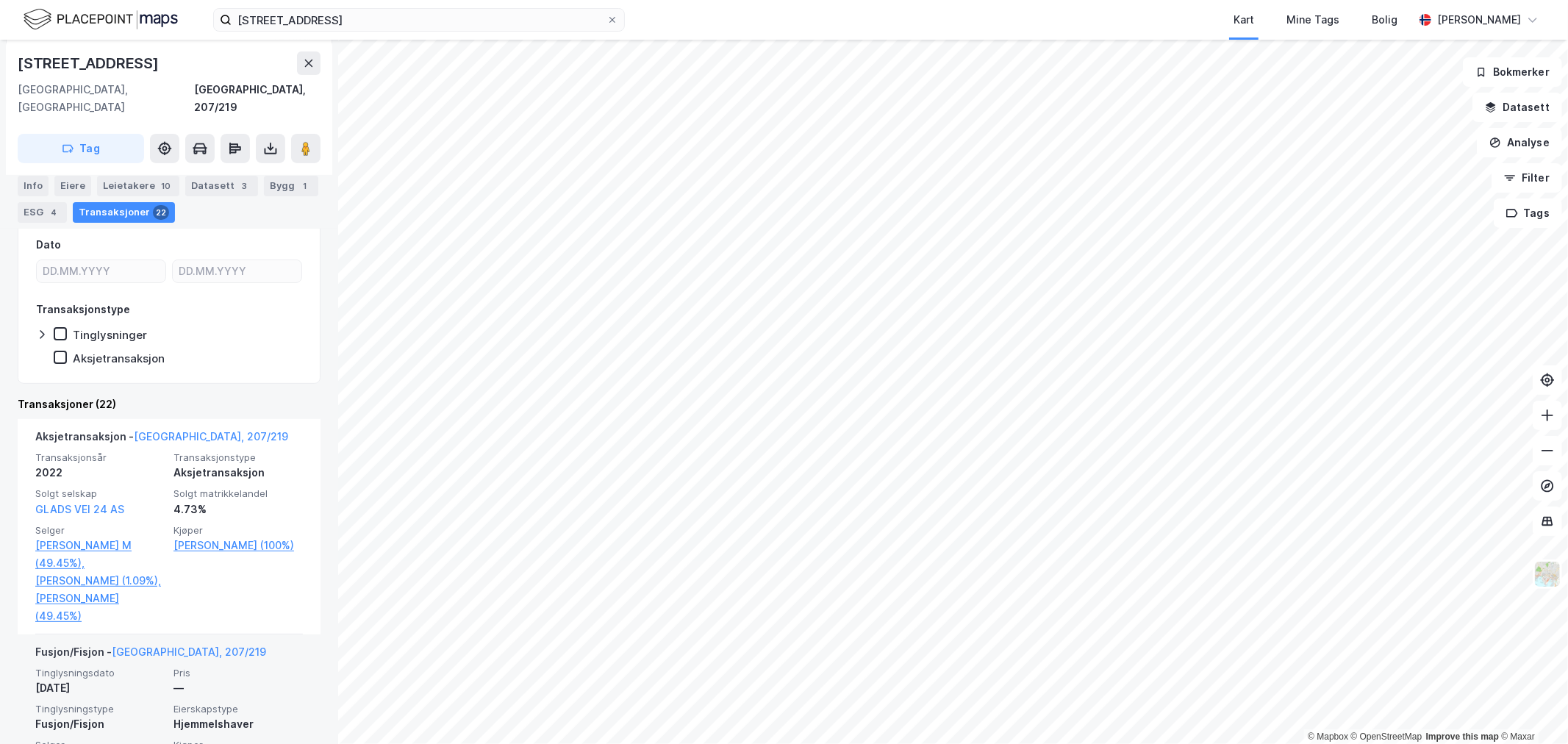
scroll to position [245, 0]
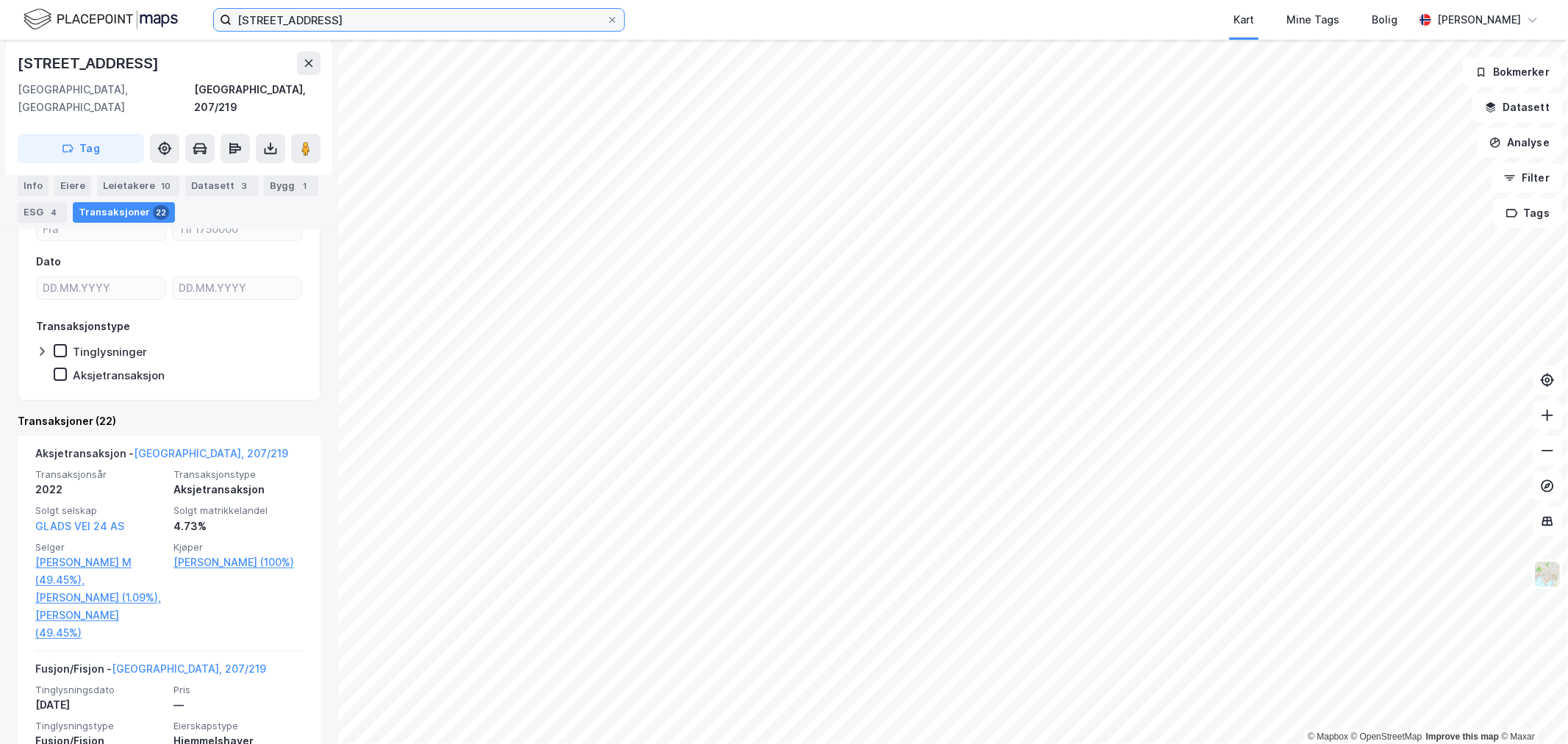
drag, startPoint x: 358, startPoint y: 11, endPoint x: 69, endPoint y: 10, distance: 289.0
click at [69, 10] on div "[STREET_ADDRESS] Kart Mine Tags Bolig [PERSON_NAME]" at bounding box center [784, 20] width 1568 height 40
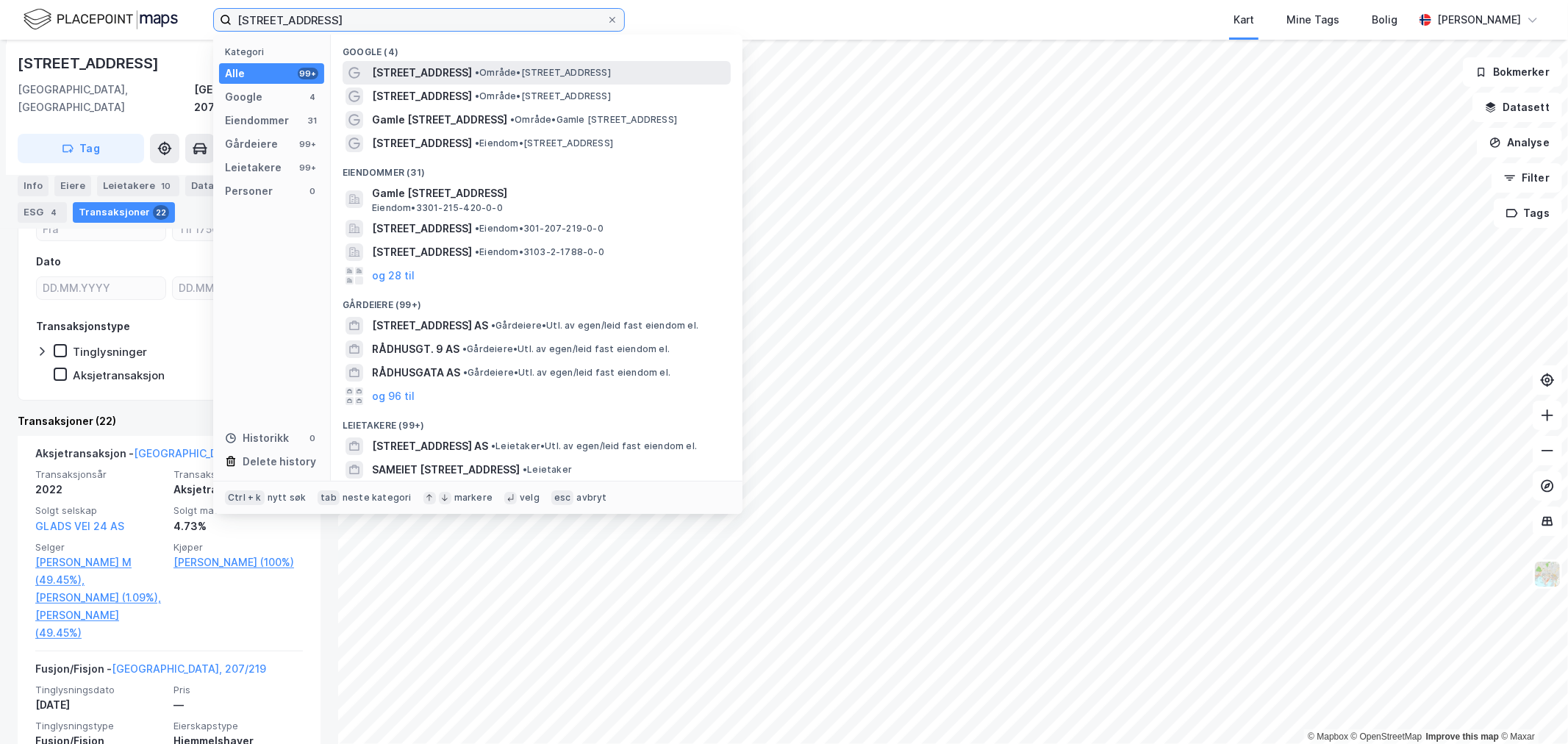
paste input "Berghagan 7"
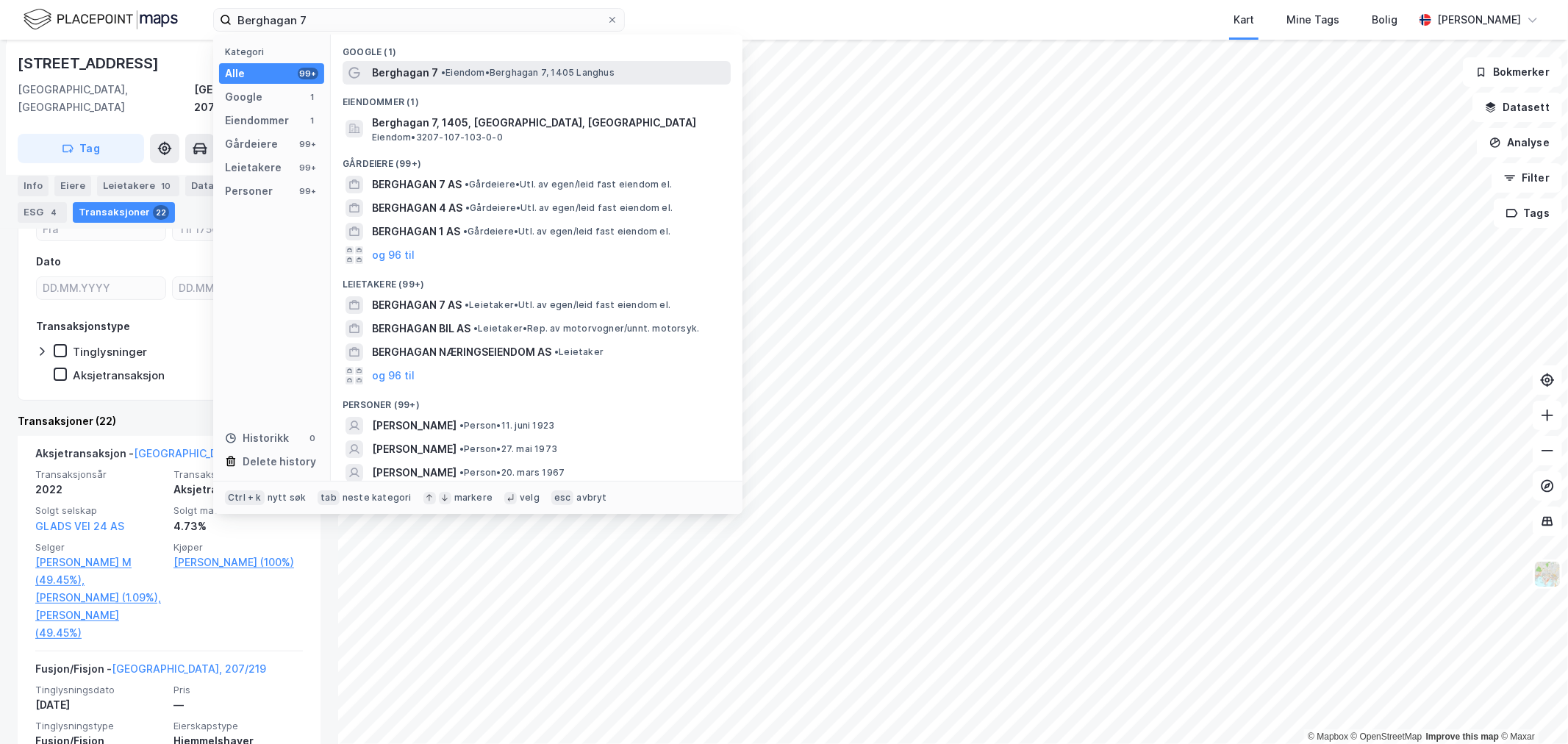
click at [463, 67] on span "• Eiendom • [STREET_ADDRESS]" at bounding box center [528, 73] width 174 height 12
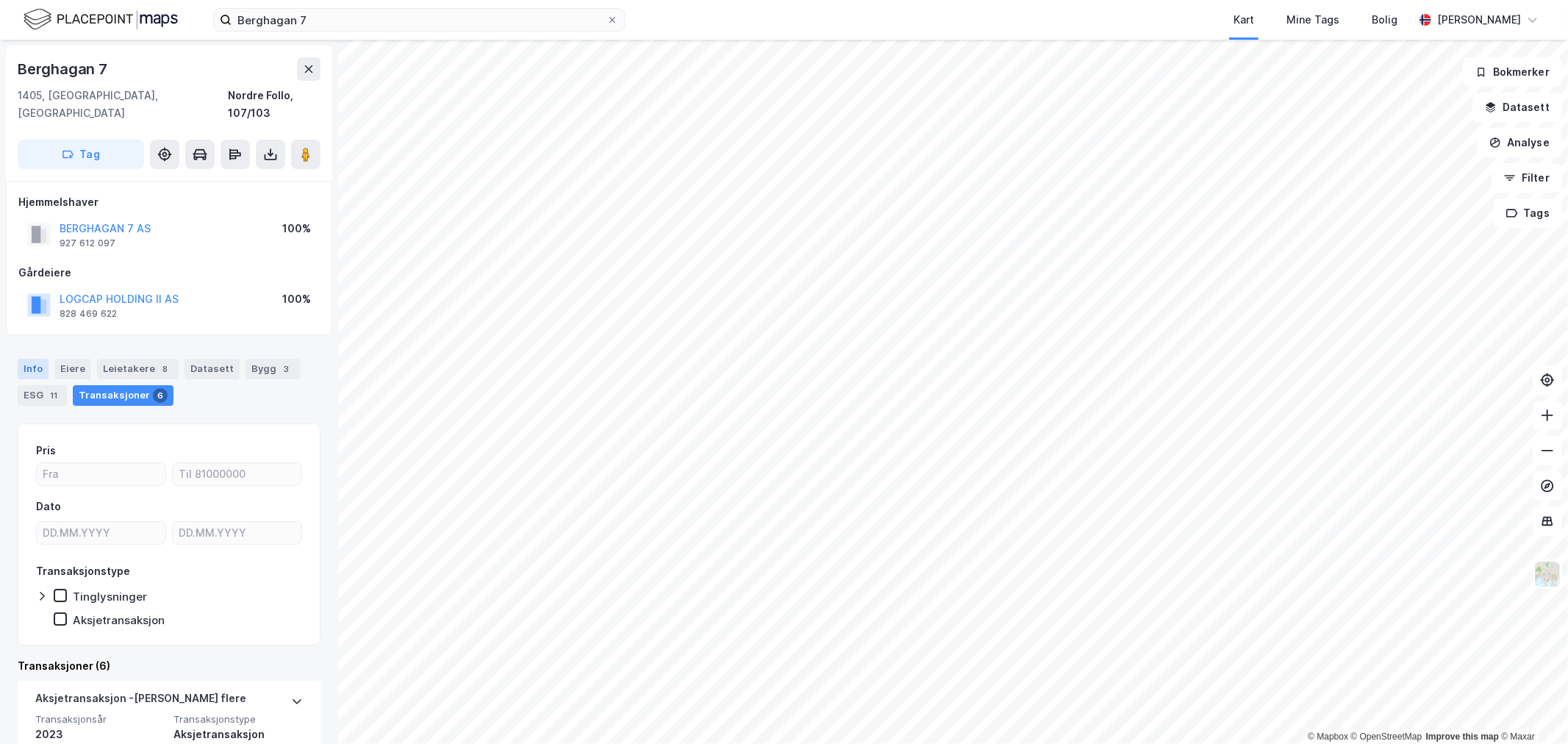
click at [40, 359] on div "Info" at bounding box center [33, 369] width 31 height 21
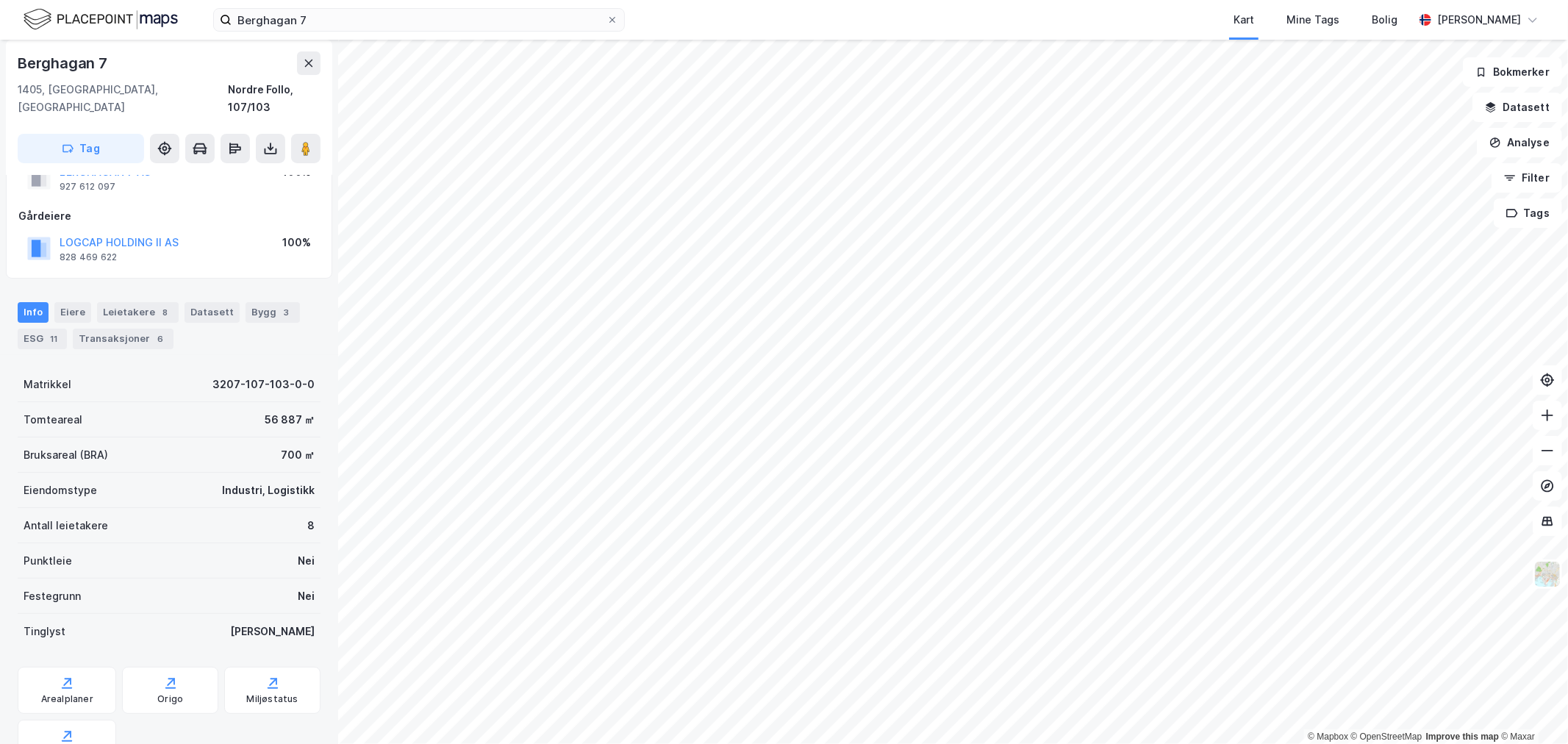
scroll to position [82, 0]
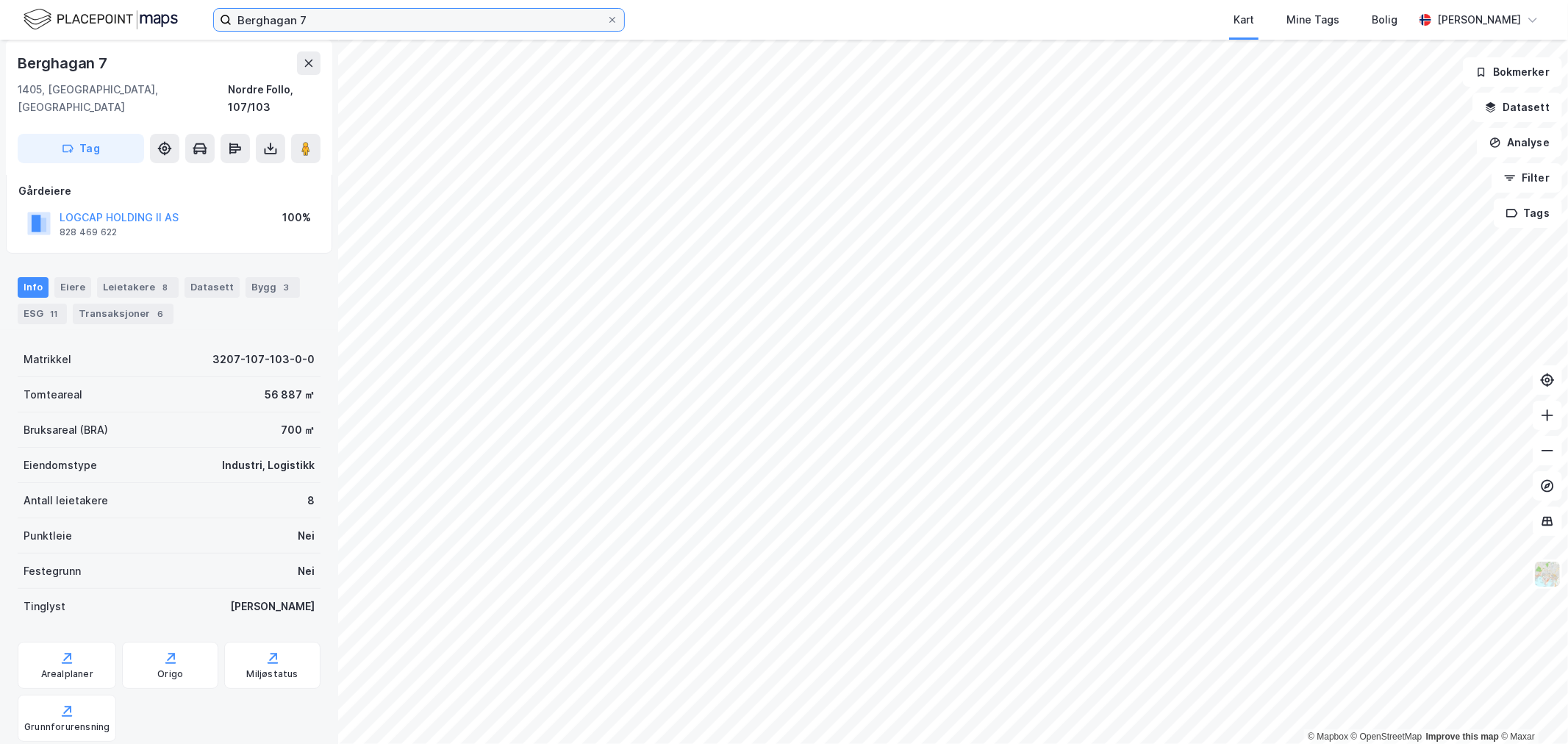
click at [322, 13] on input "Berghagan 7" at bounding box center [418, 20] width 375 height 22
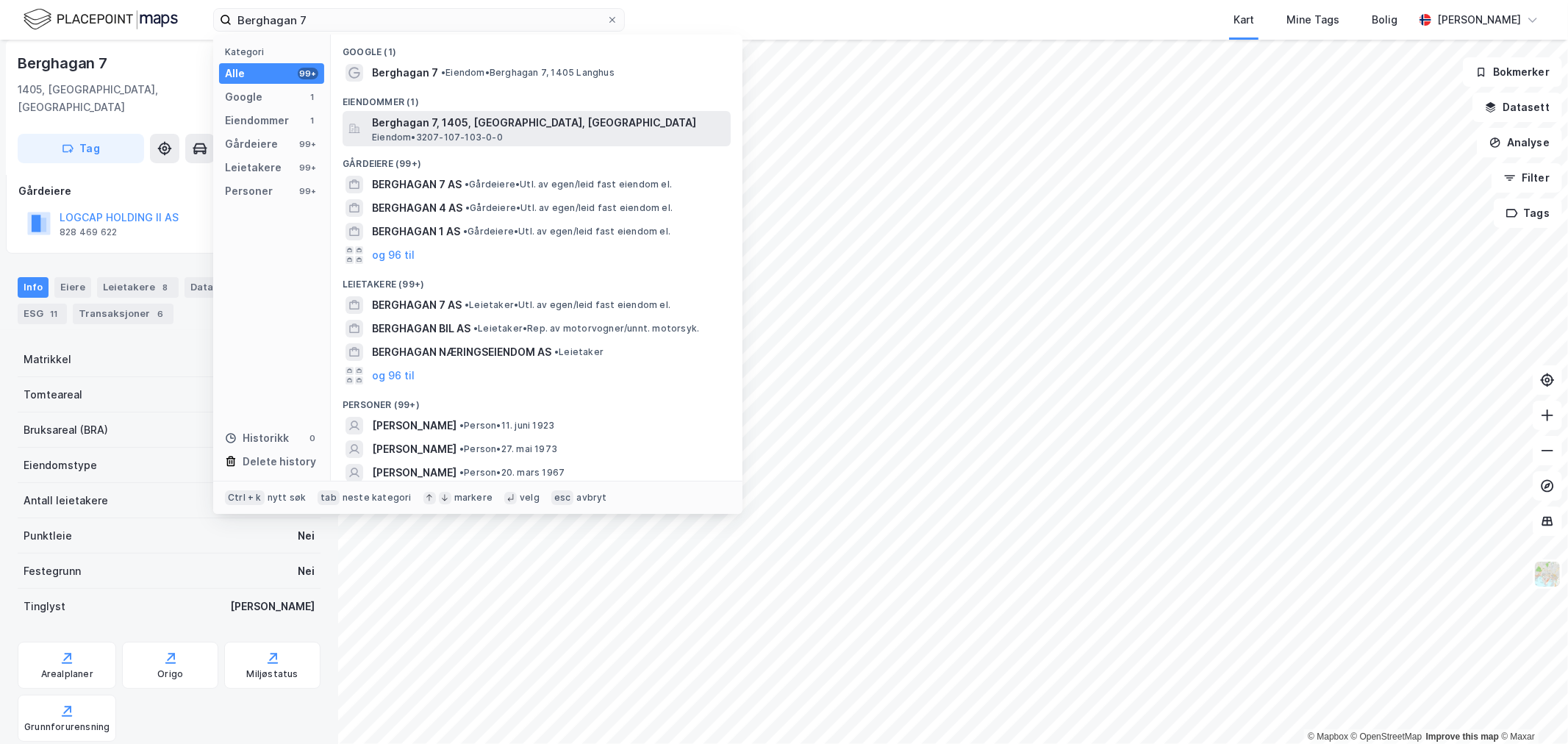
click at [475, 126] on span "Berghagan 7, 1405, [GEOGRAPHIC_DATA], [GEOGRAPHIC_DATA]" at bounding box center [548, 123] width 353 height 18
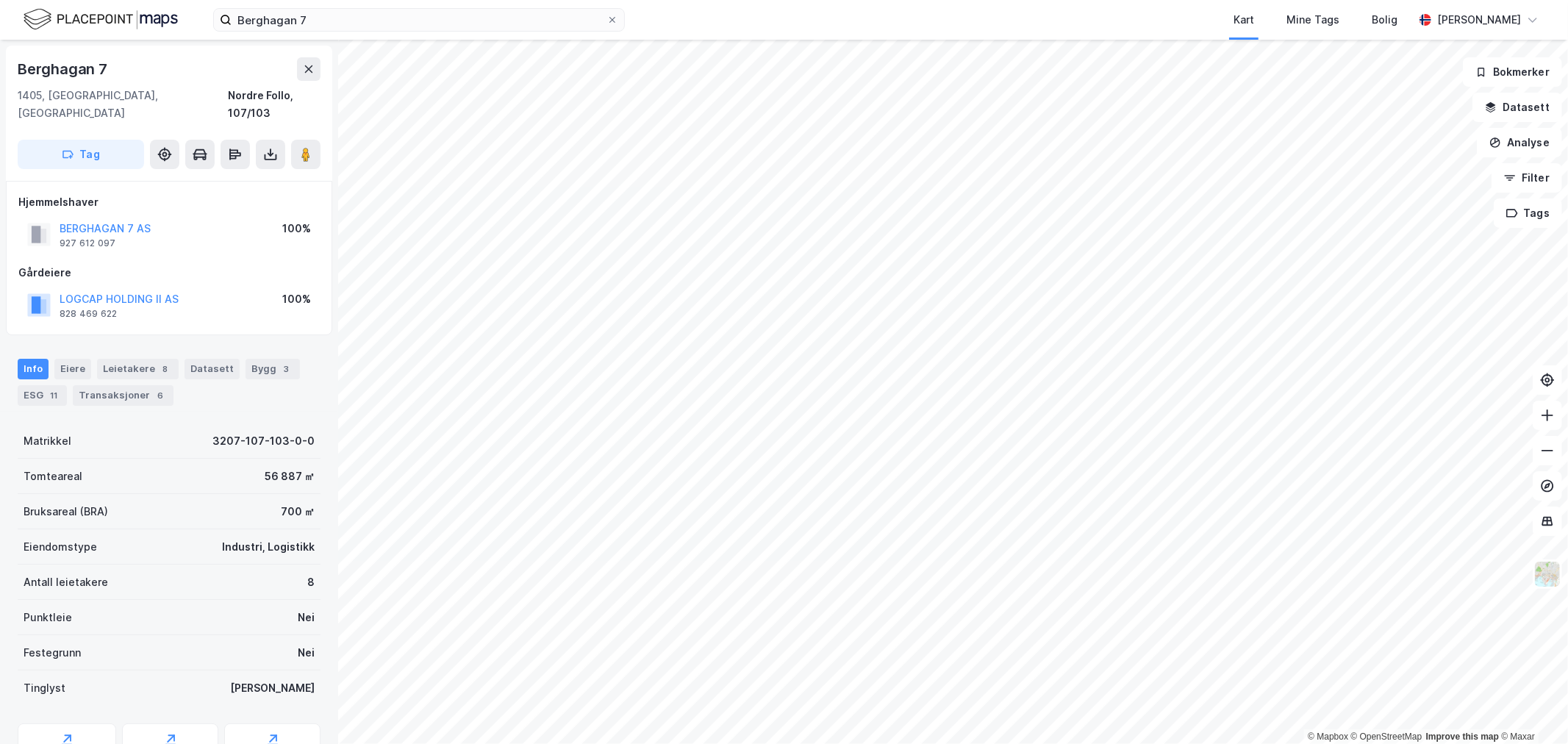
scroll to position [82, 0]
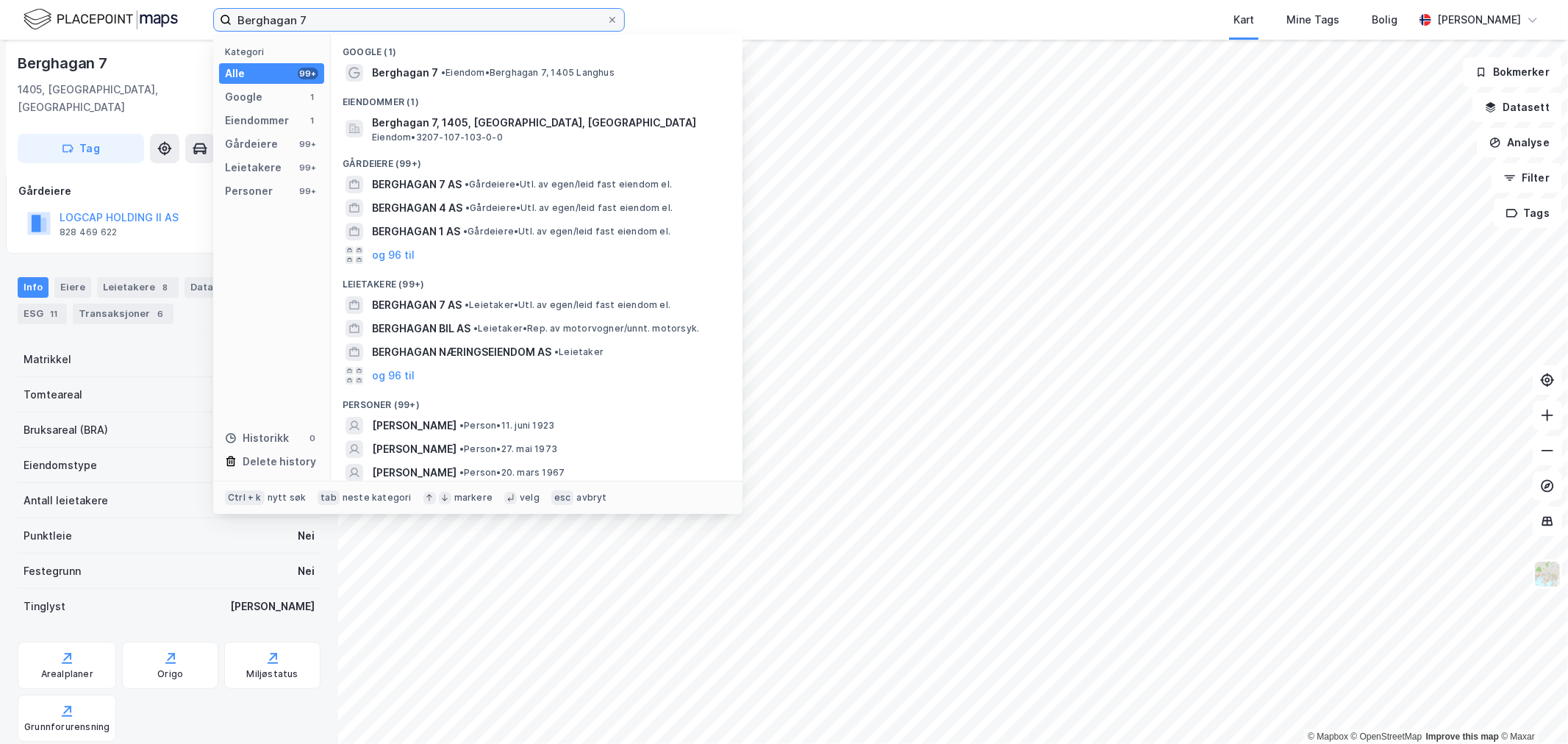
drag, startPoint x: 76, startPoint y: 13, endPoint x: -55, endPoint y: 12, distance: 131.0
click at [0, 12] on html "Berghagan 7 Kategori Alle 99+ Google 1 Eiendommer 1 Gårdeiere 99+ Leietakere 99…" at bounding box center [784, 372] width 1568 height 744
paste input "Hauketo veien 8"
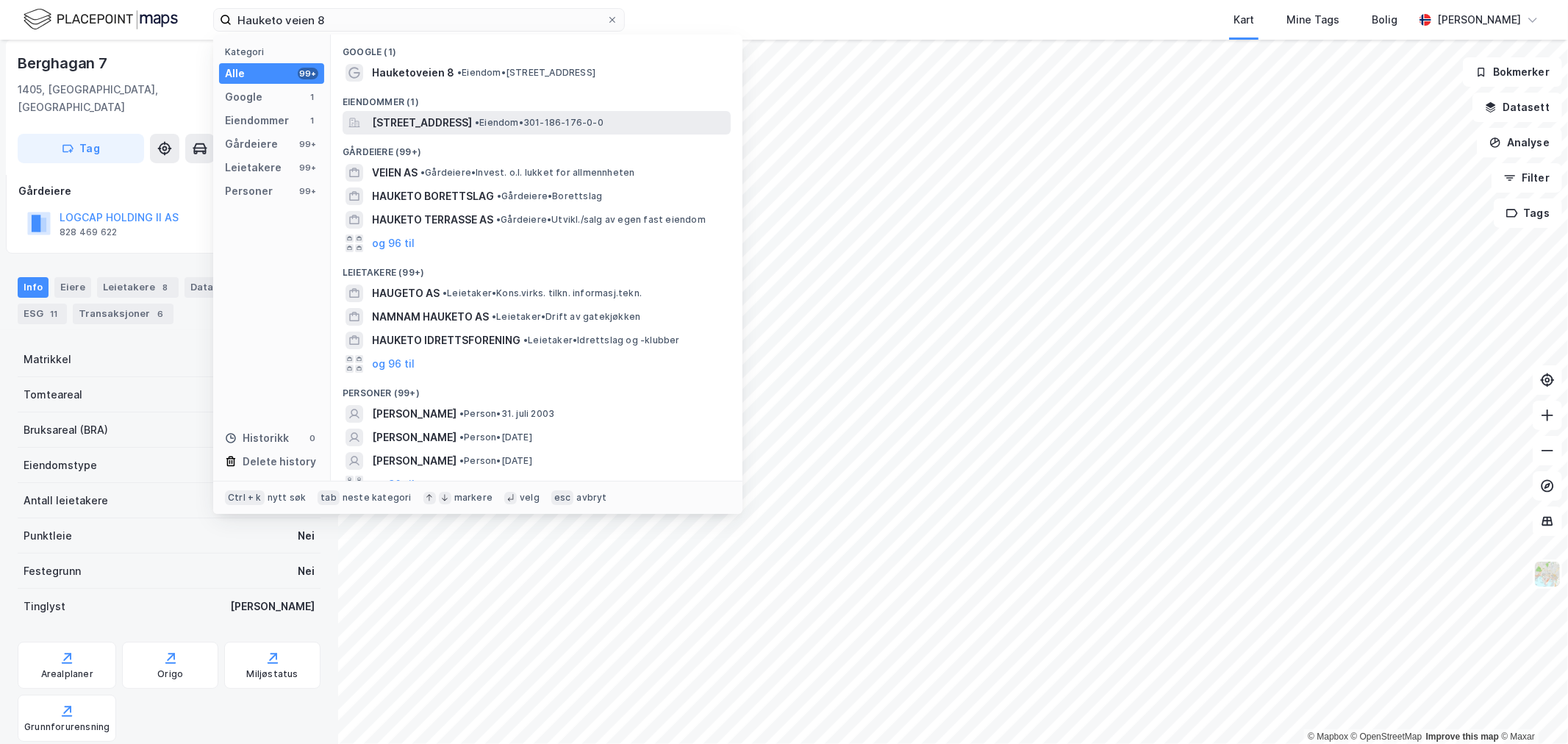
click at [457, 127] on span "[STREET_ADDRESS]" at bounding box center [422, 123] width 100 height 18
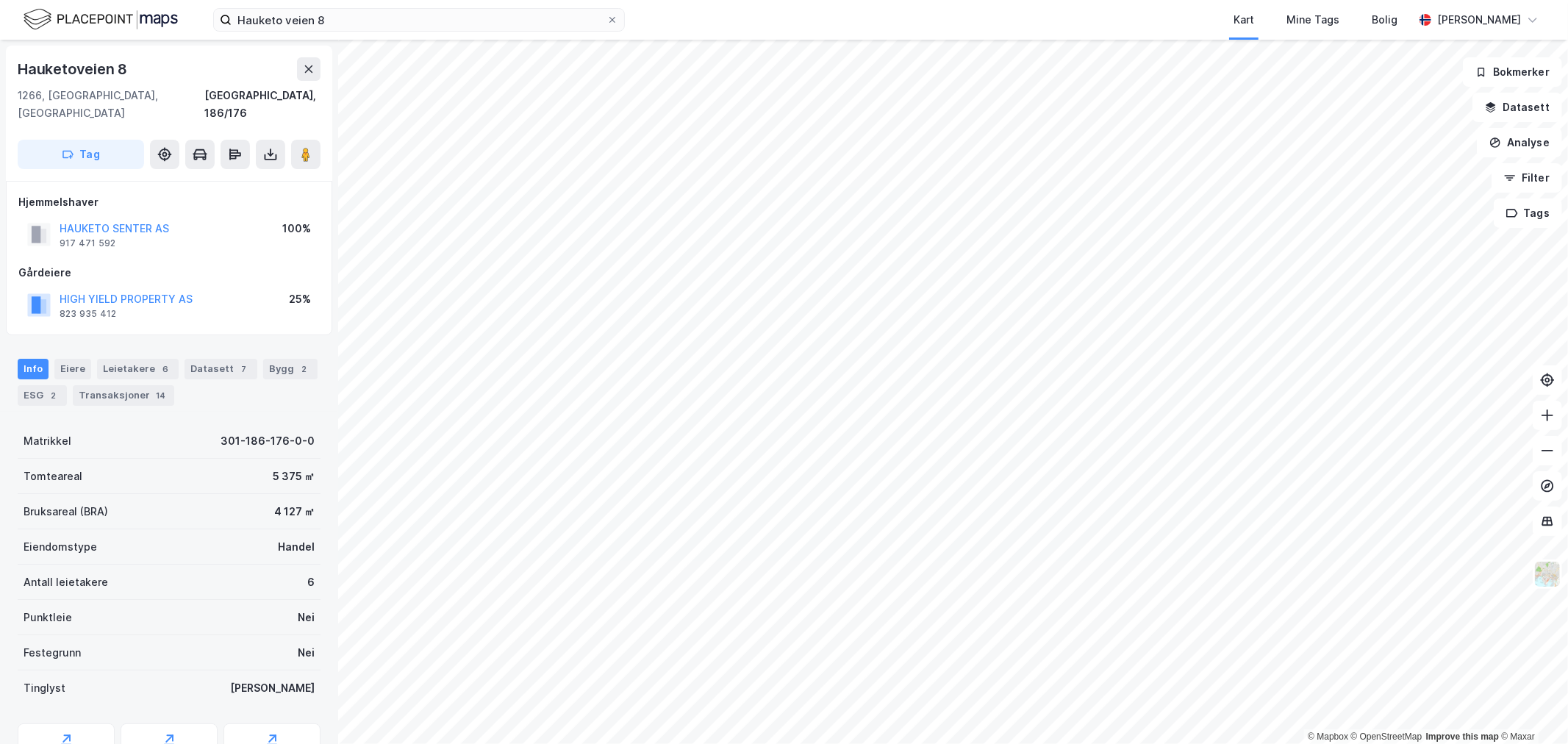
scroll to position [56, 0]
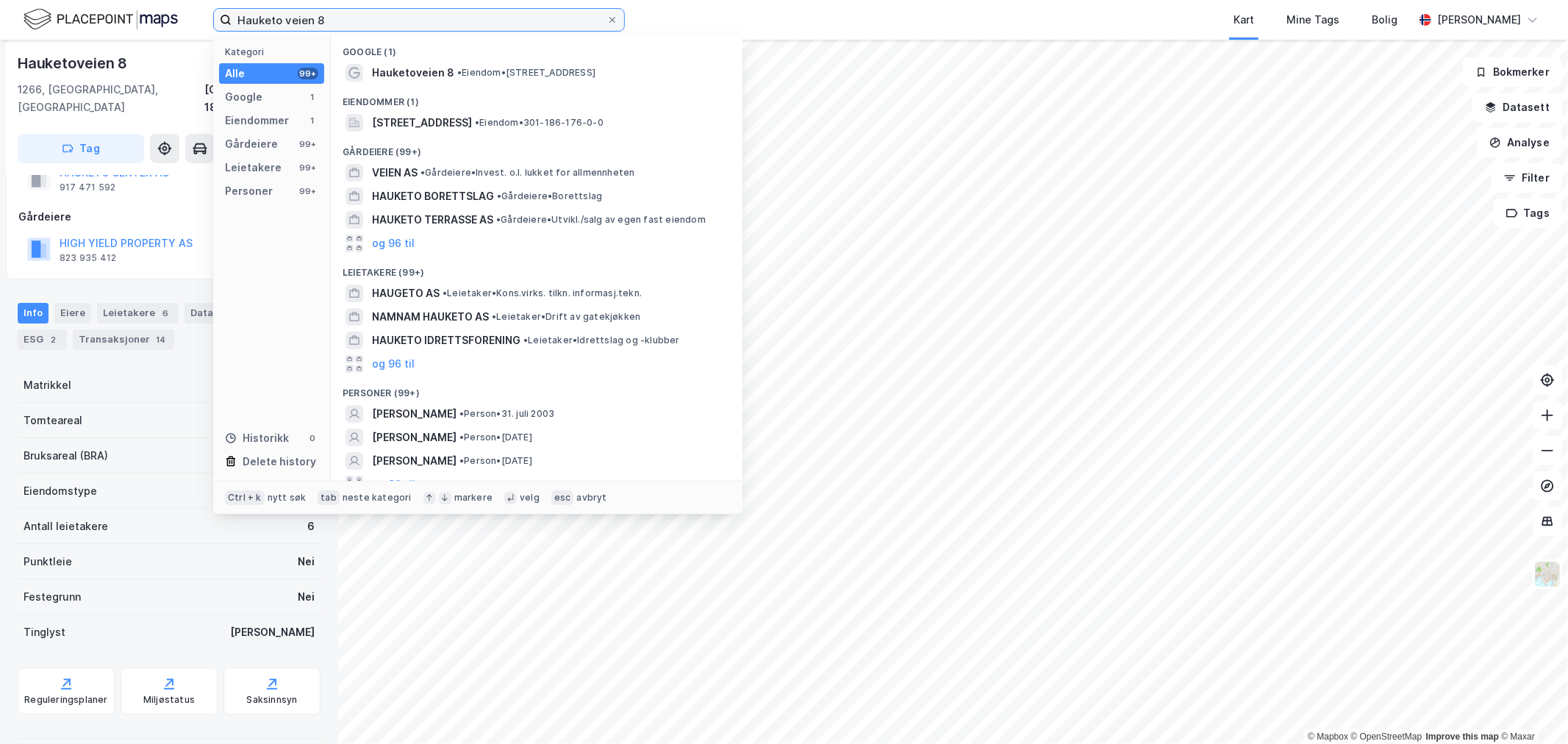
drag, startPoint x: 252, startPoint y: 24, endPoint x: 130, endPoint y: 24, distance: 122.0
click at [131, 24] on div "Hauketo veien 8 Kategori Alle 99+ Google 1 Eiendommer 1 Gårdeiere 99+ Leietaker…" at bounding box center [784, 20] width 1568 height 40
paste input "Snekkerstubakken 26"
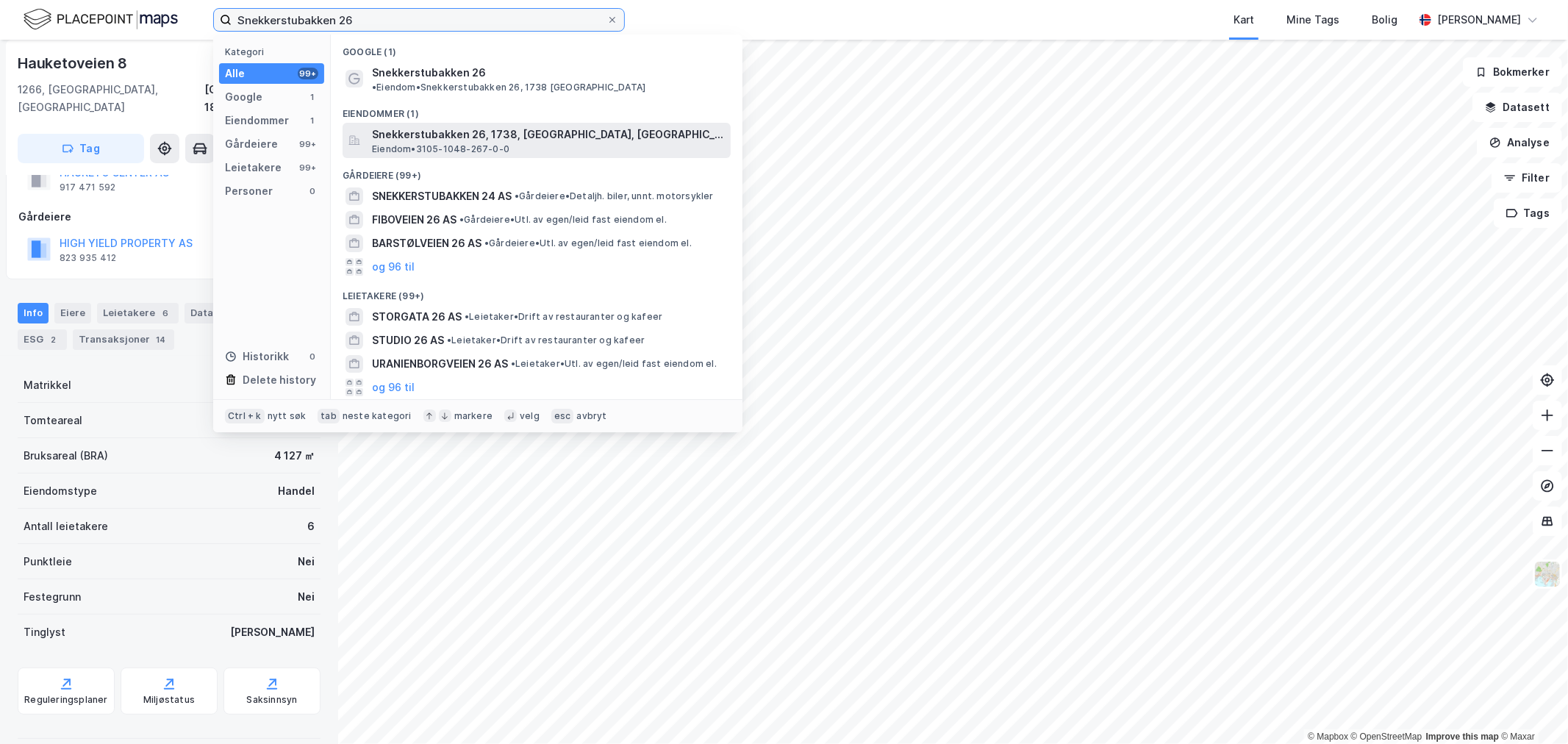
type input "Snekkerstubakken 26"
click at [471, 127] on span "Snekkerstubakken 26, 1738, [GEOGRAPHIC_DATA], [GEOGRAPHIC_DATA]" at bounding box center [548, 135] width 353 height 18
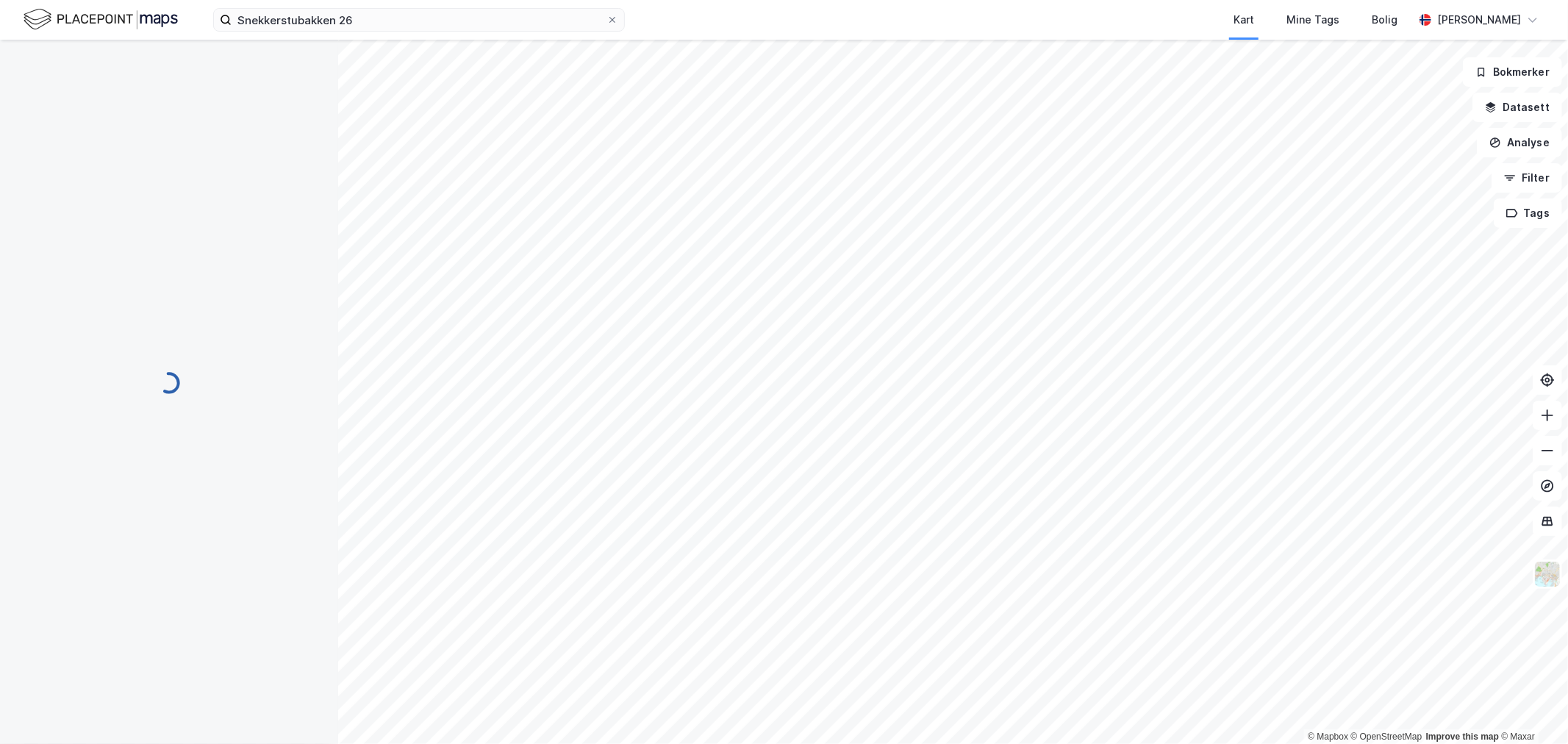
scroll to position [56, 0]
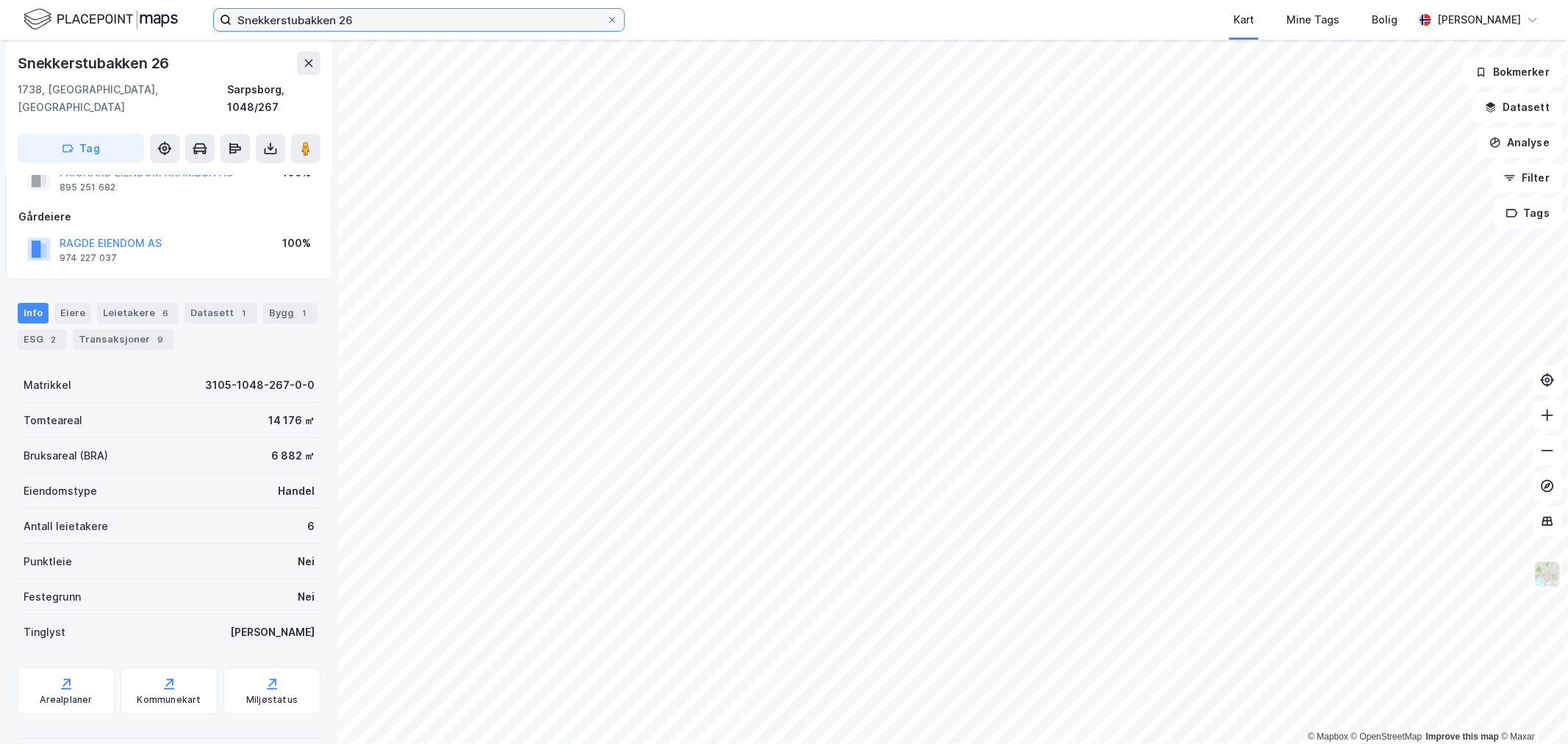
click at [401, 30] on input "Snekkerstubakken 26" at bounding box center [418, 20] width 375 height 22
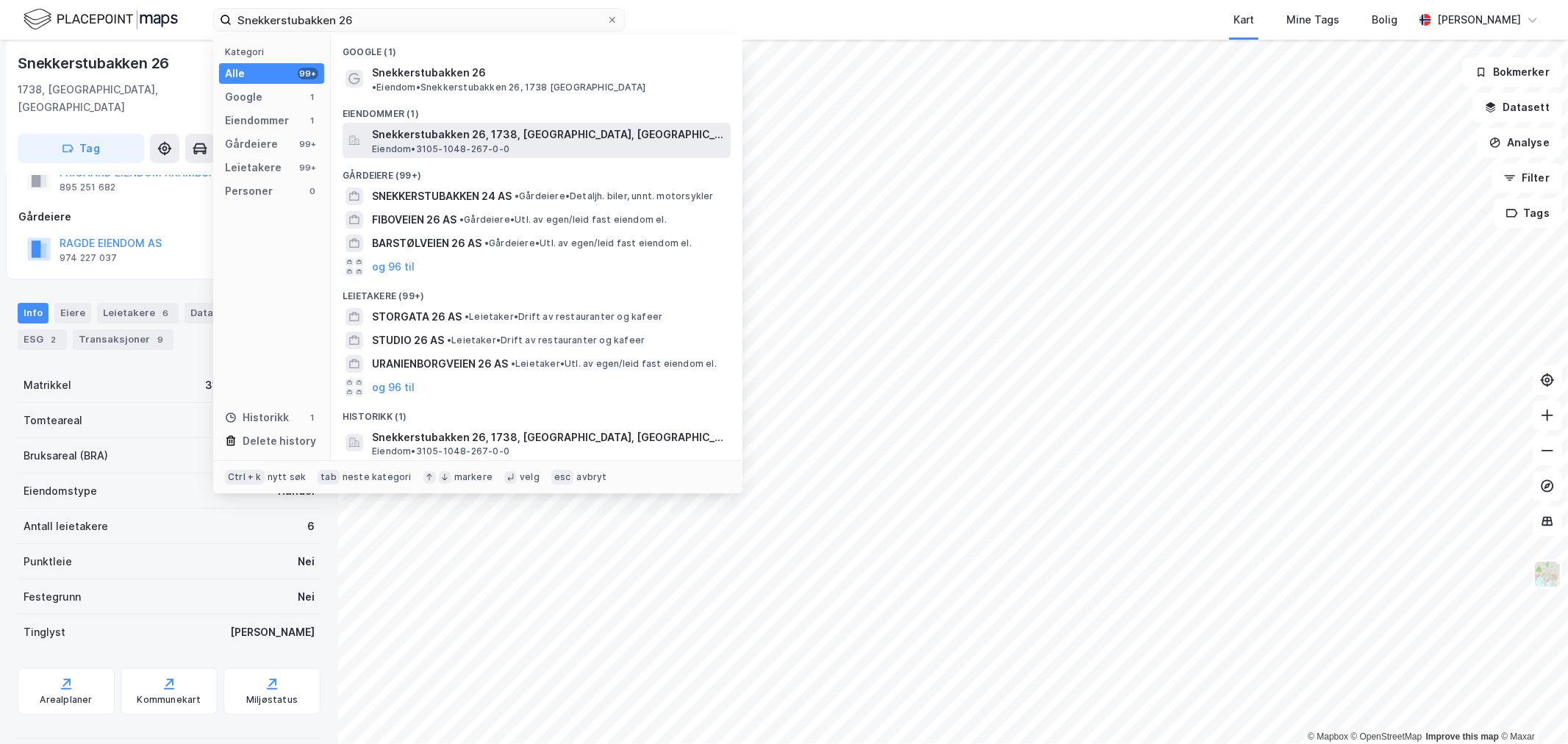
click at [427, 144] on span "Eiendom • 3105-1048-267-0-0" at bounding box center [440, 150] width 138 height 12
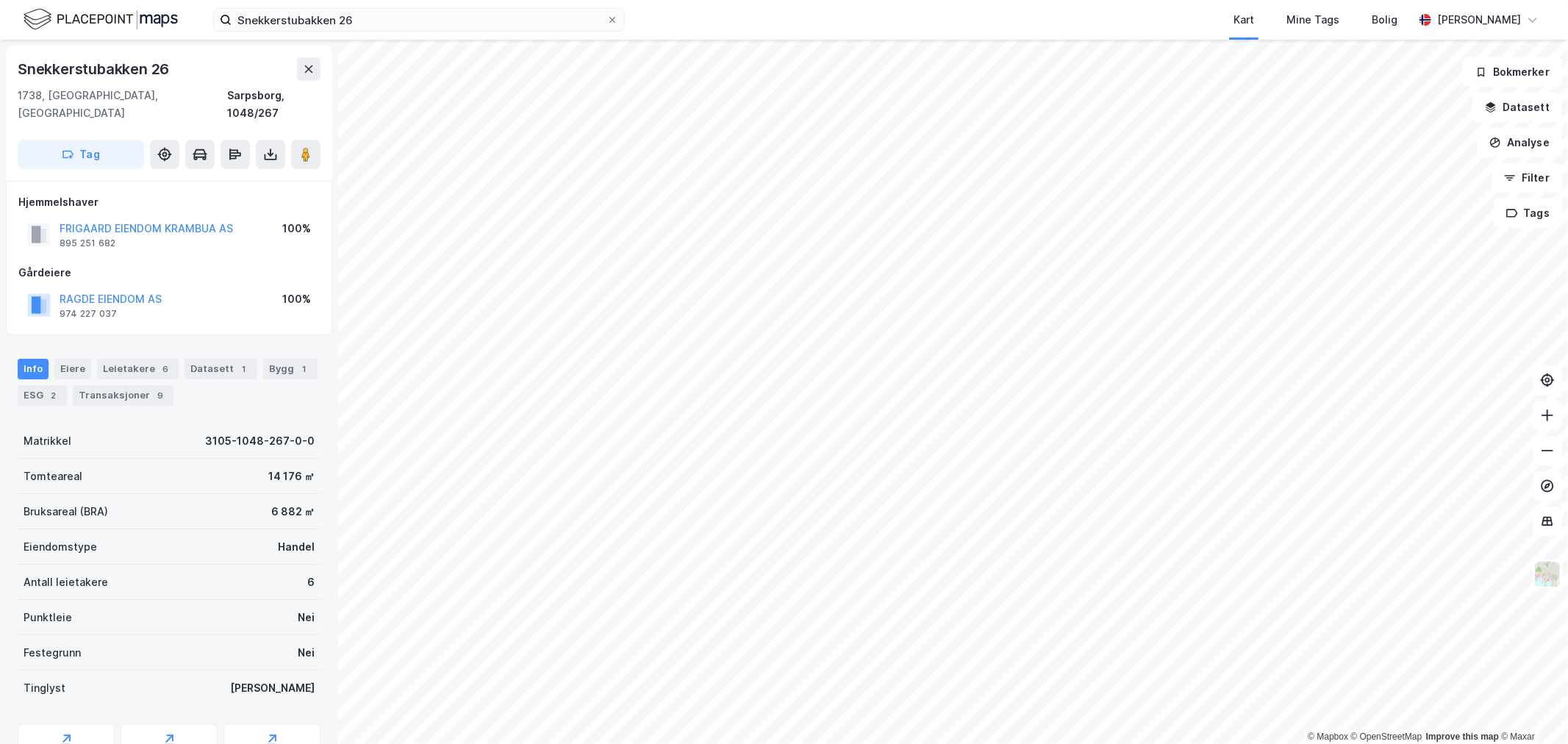
click at [162, 264] on div "Gårdeiere" at bounding box center [169, 273] width 301 height 18
drag, startPoint x: 170, startPoint y: 70, endPoint x: 18, endPoint y: 75, distance: 152.1
click at [18, 75] on div "Snekkerstubakken 26" at bounding box center [95, 69] width 155 height 24
copy div "Snekkerstubakken 26"
click at [172, 71] on div "Snekkerstubakken 26" at bounding box center [95, 69] width 155 height 24
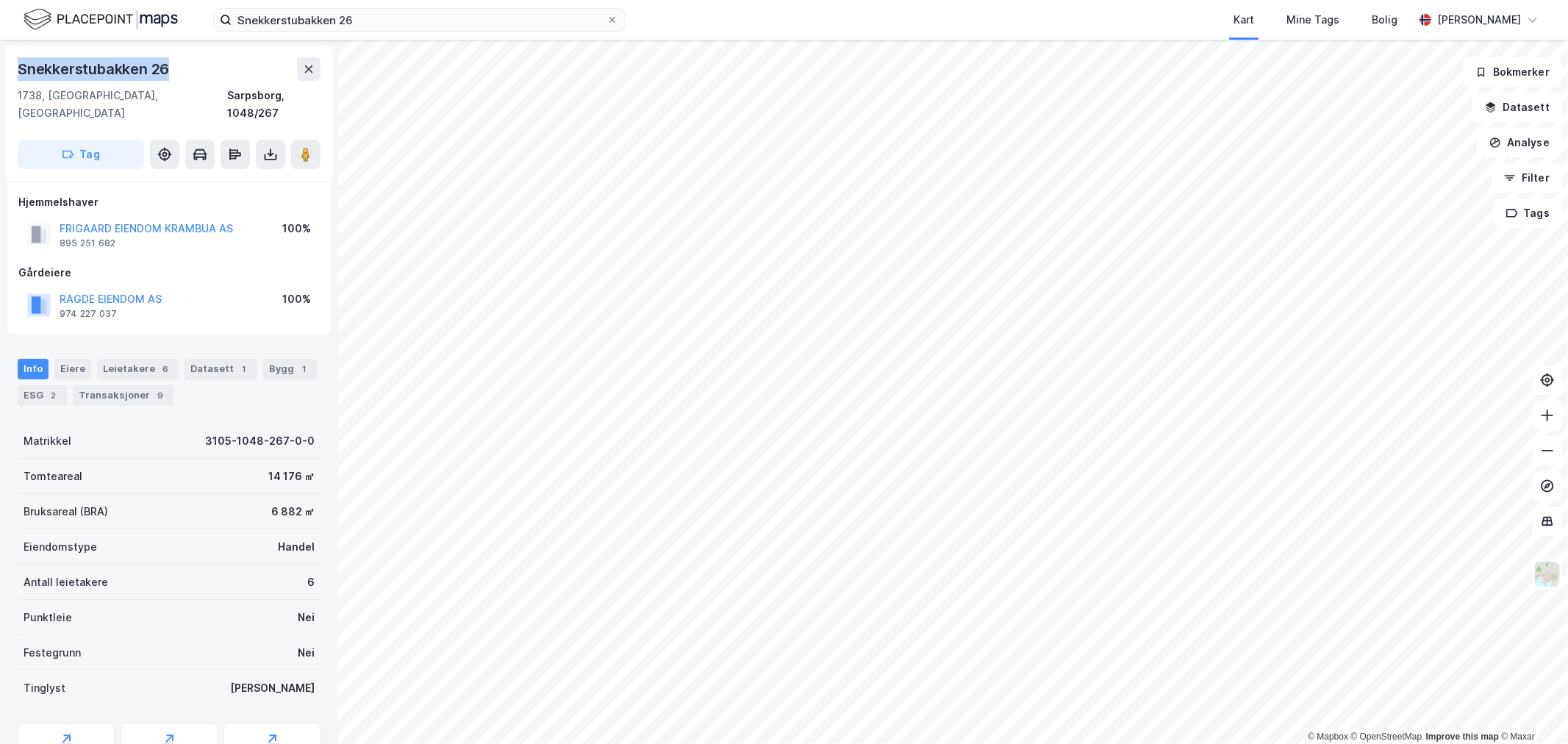
drag, startPoint x: 170, startPoint y: 66, endPoint x: 19, endPoint y: 69, distance: 151.0
click at [19, 69] on div "Snekkerstubakken 26" at bounding box center [169, 69] width 303 height 24
copy div "Snekkerstubakken 26"
